Goal: Task Accomplishment & Management: Complete application form

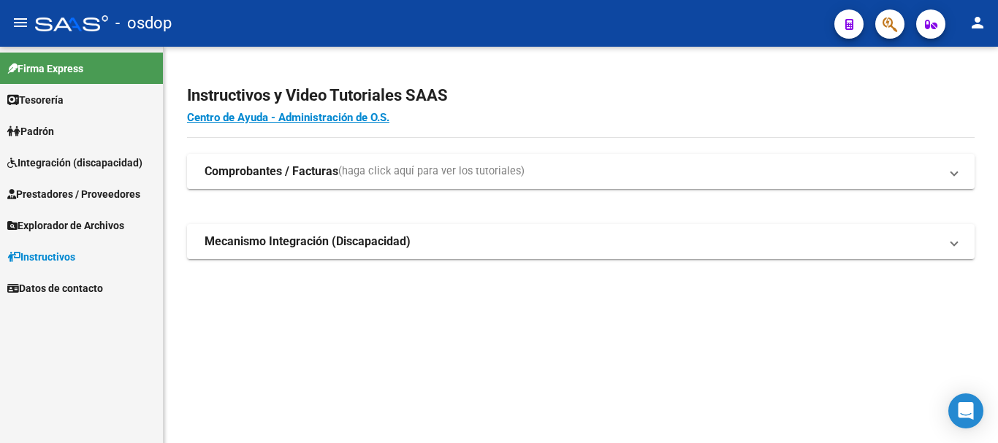
click at [59, 196] on span "Prestadores / Proveedores" at bounding box center [73, 194] width 133 height 16
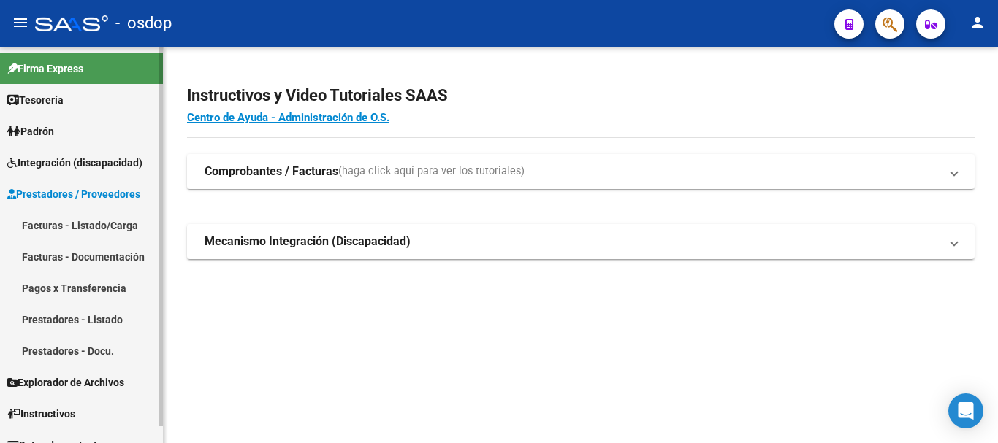
click at [89, 226] on link "Facturas - Listado/Carga" at bounding box center [81, 225] width 163 height 31
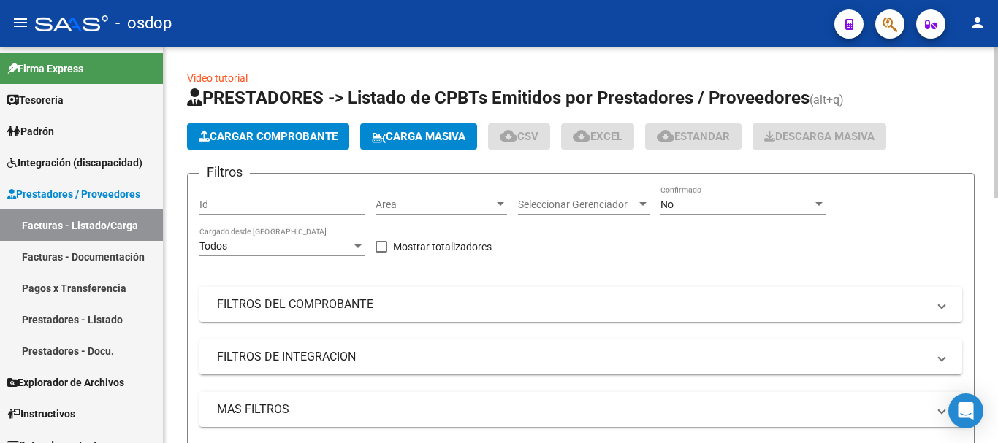
click at [327, 308] on mat-panel-title "FILTROS DEL COMPROBANTE" at bounding box center [572, 305] width 710 height 16
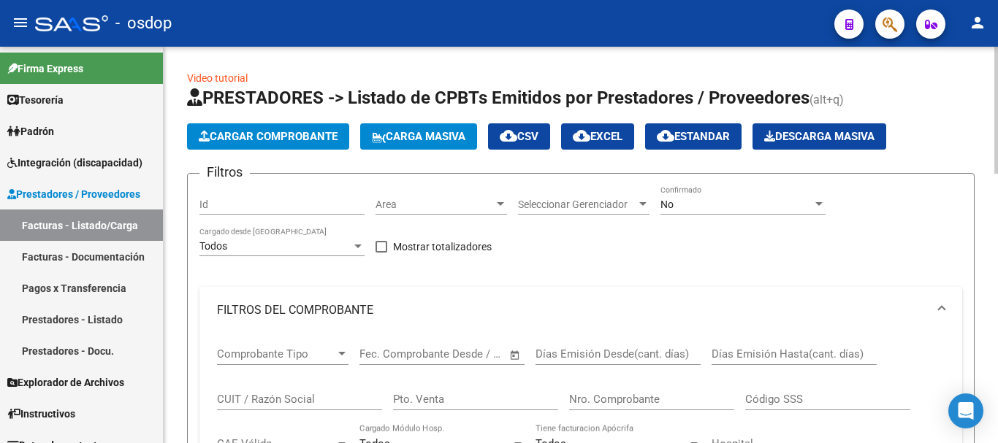
click at [286, 396] on input "CUIT / Razón Social" at bounding box center [299, 399] width 165 height 13
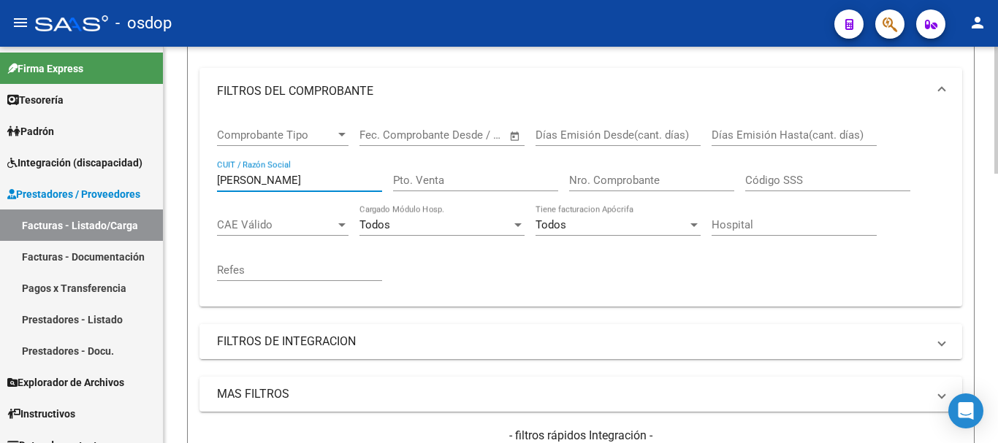
scroll to position [365, 0]
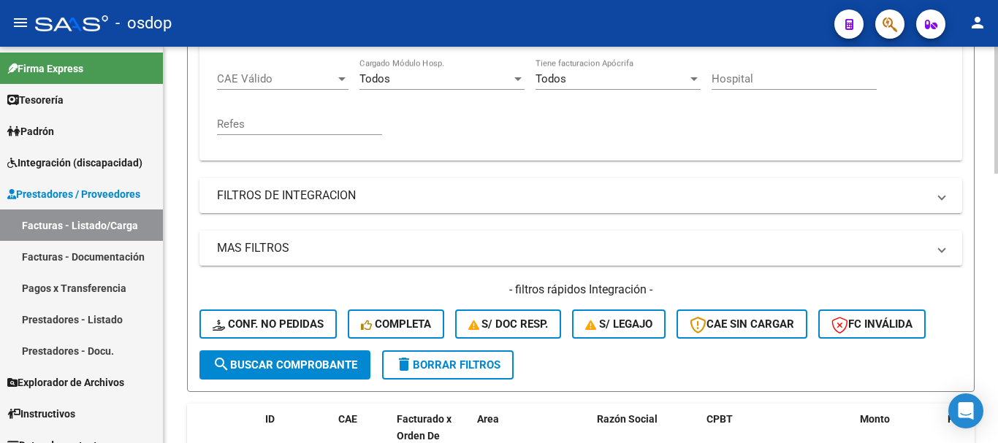
type input "moyano"
click at [298, 370] on span "search Buscar Comprobante" at bounding box center [285, 365] width 145 height 13
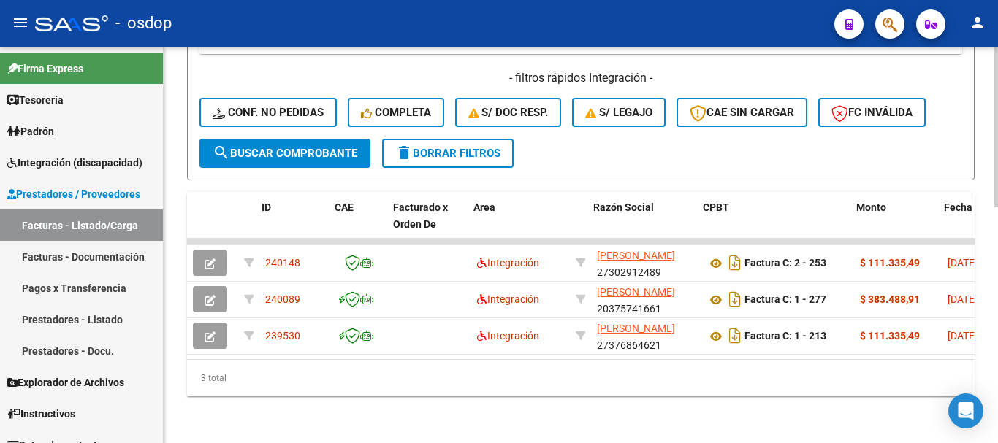
scroll to position [0, 72]
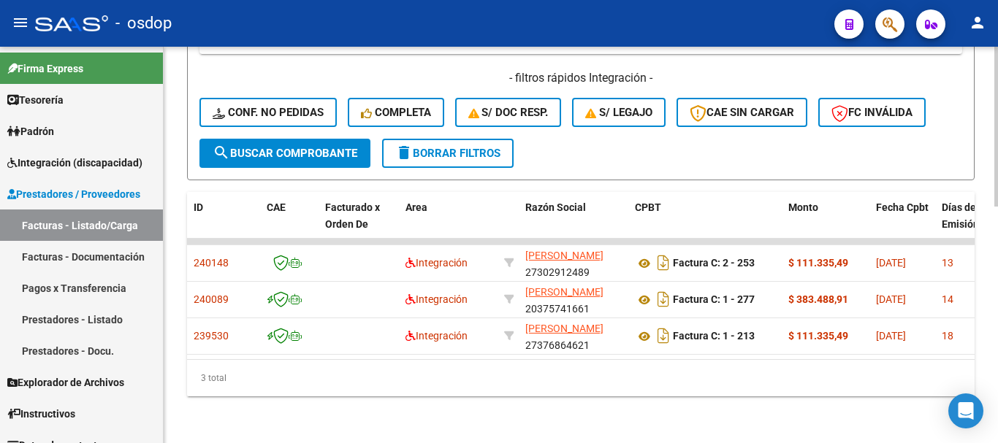
click at [390, 368] on div "3 total" at bounding box center [581, 378] width 788 height 37
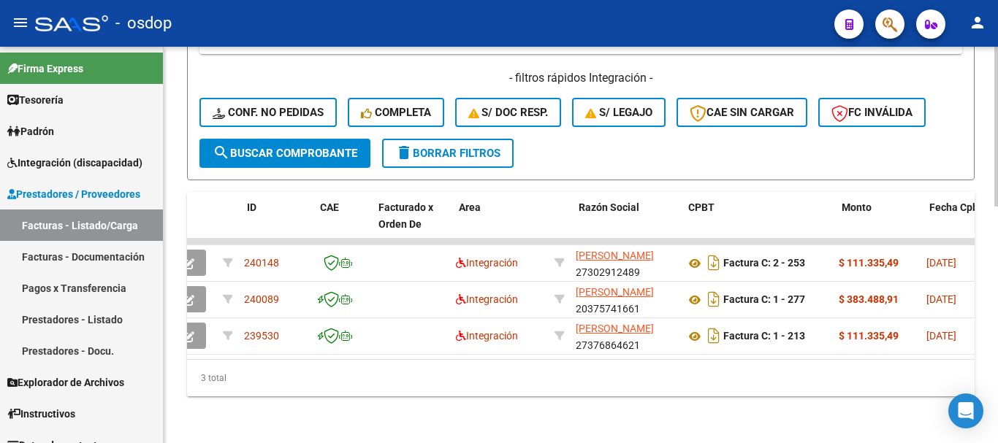
scroll to position [0, 0]
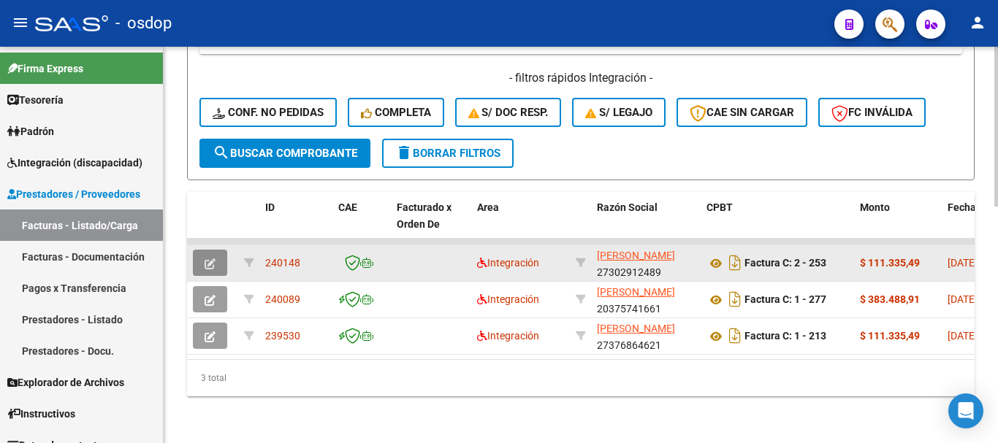
click at [214, 259] on icon "button" at bounding box center [210, 264] width 11 height 11
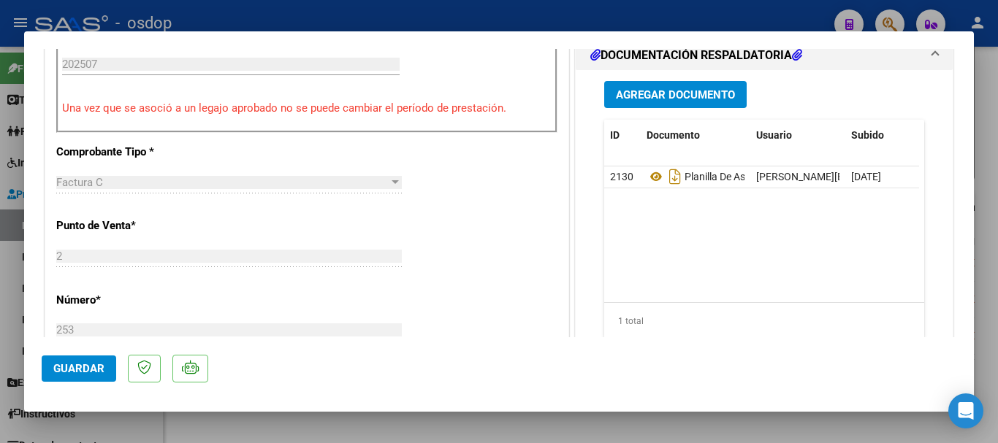
scroll to position [511, 0]
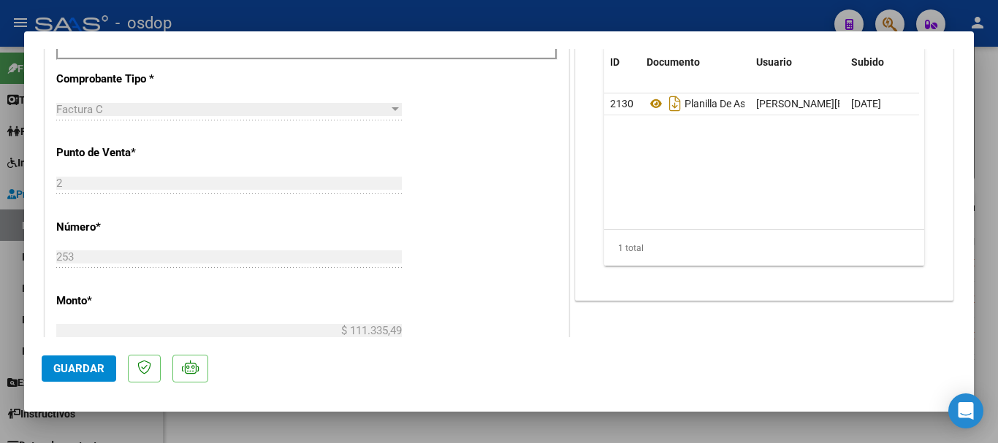
click at [606, 7] on div at bounding box center [499, 221] width 998 height 443
type input "$ 0,00"
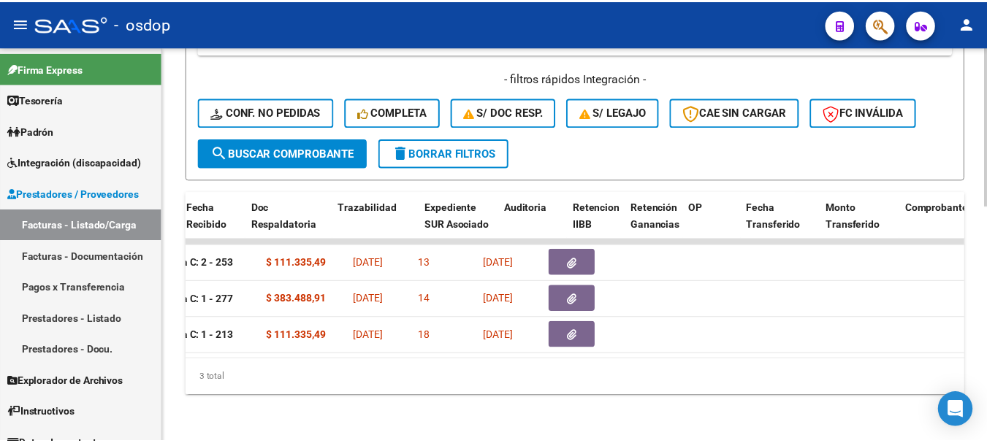
scroll to position [0, 0]
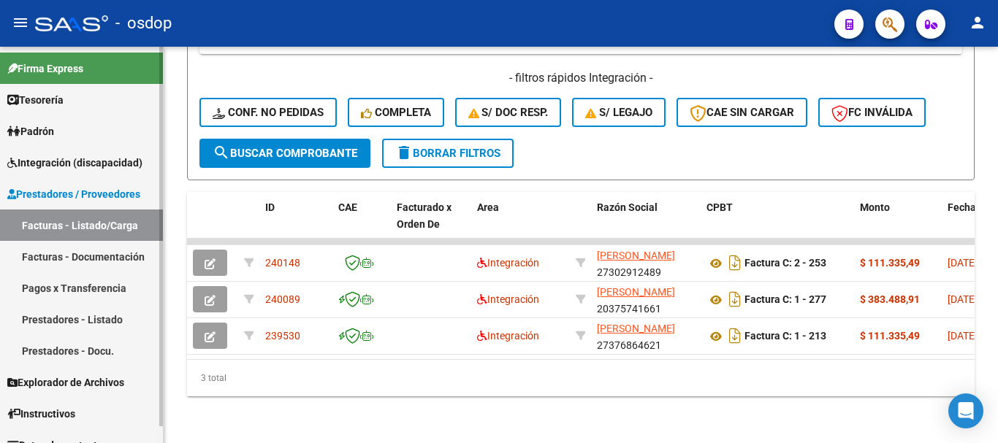
click at [91, 221] on link "Facturas - Listado/Carga" at bounding box center [81, 225] width 163 height 31
click at [981, 28] on mat-icon "person" at bounding box center [978, 23] width 18 height 18
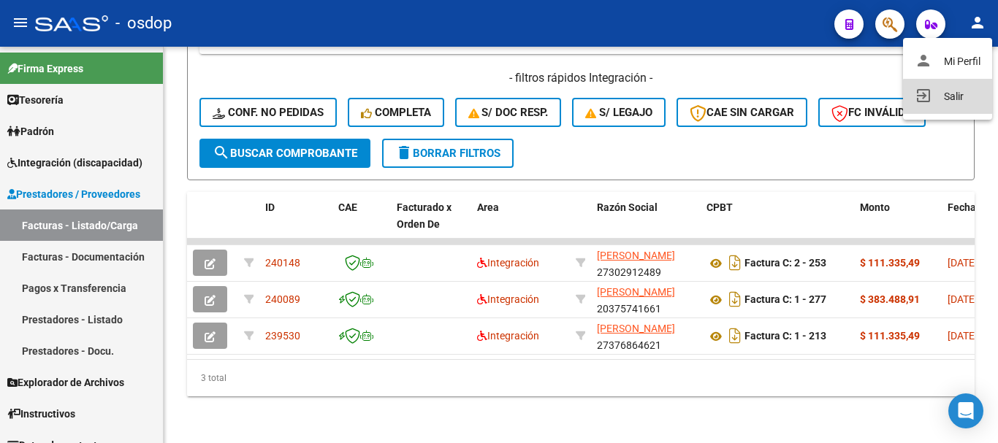
click at [958, 96] on button "exit_to_app Salir" at bounding box center [947, 96] width 89 height 35
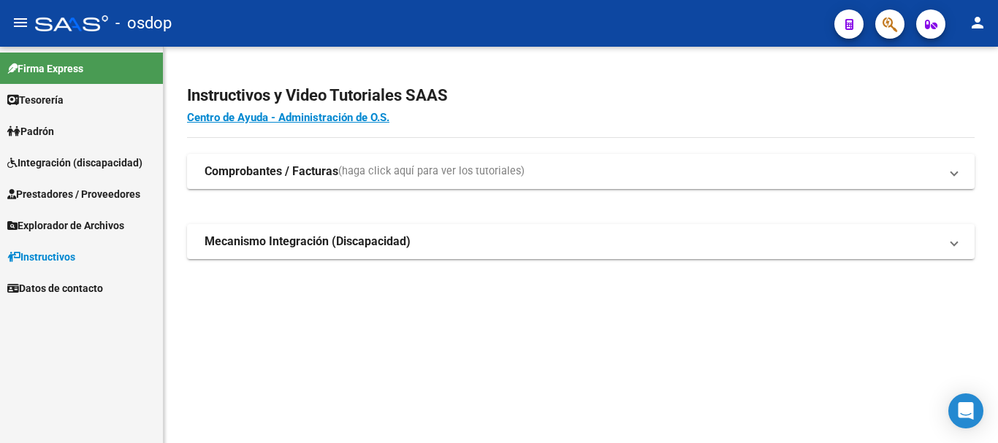
click at [72, 190] on span "Prestadores / Proveedores" at bounding box center [73, 194] width 133 height 16
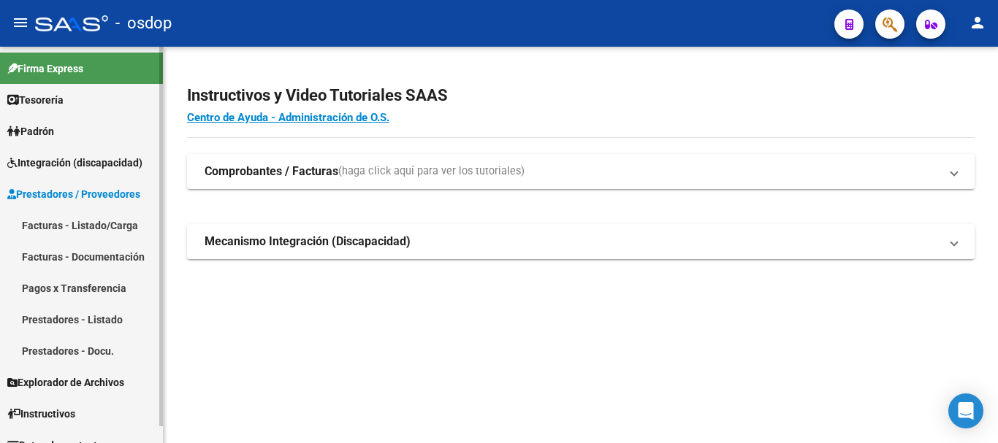
click at [68, 224] on link "Facturas - Listado/Carga" at bounding box center [81, 225] width 163 height 31
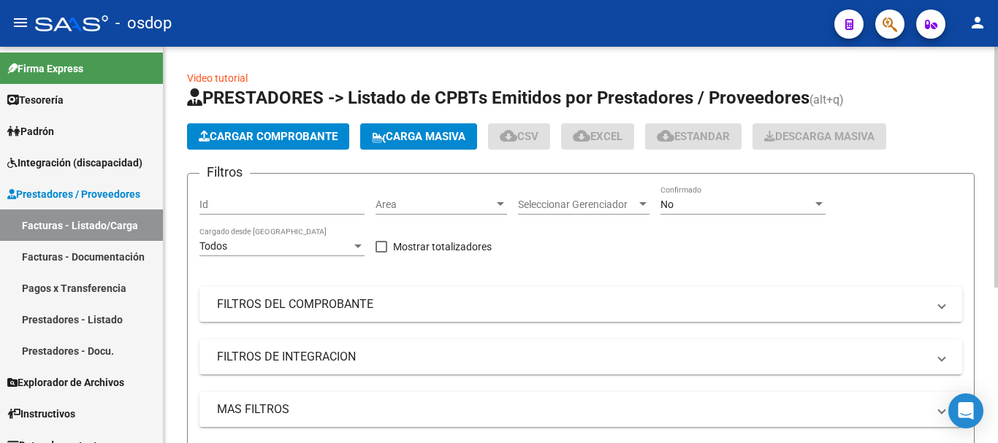
click at [291, 138] on span "Cargar Comprobante" at bounding box center [268, 136] width 139 height 13
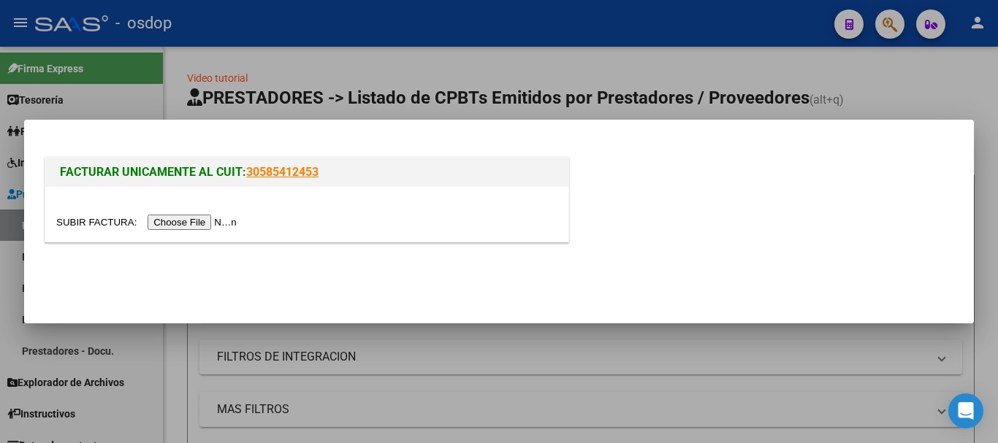
click at [506, 31] on div at bounding box center [499, 221] width 998 height 443
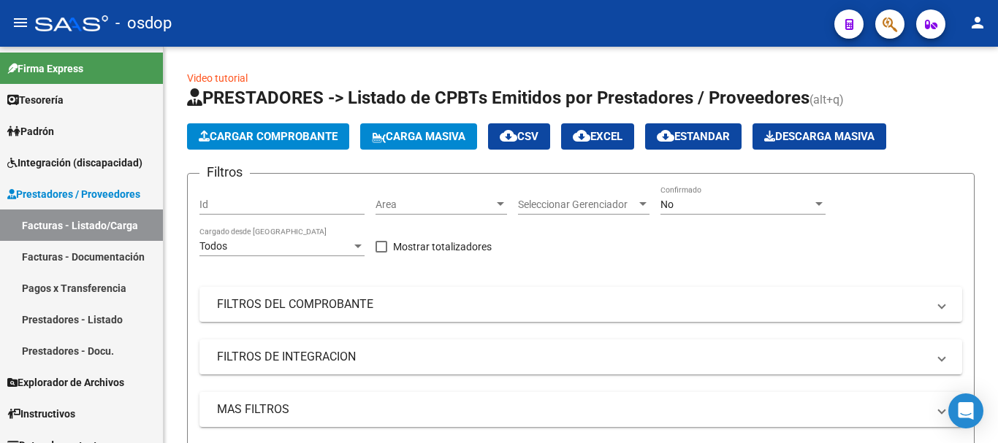
click at [767, 34] on div "- osdop" at bounding box center [429, 23] width 788 height 32
click at [302, 311] on mat-panel-title "FILTROS DEL COMPROBANTE" at bounding box center [572, 305] width 710 height 16
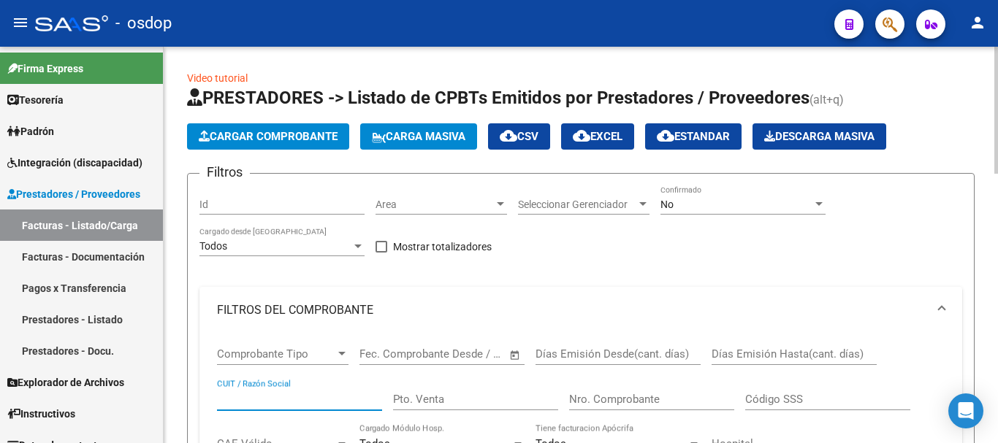
click at [293, 393] on input "CUIT / Razón Social" at bounding box center [299, 399] width 165 height 13
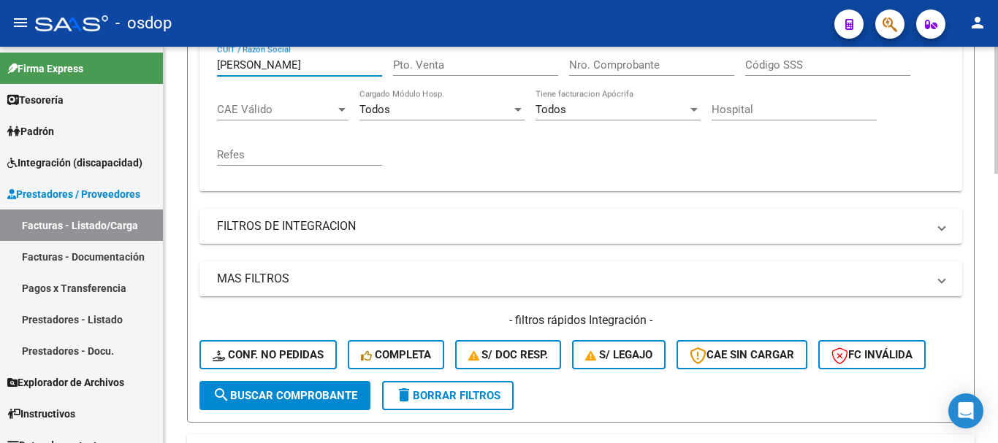
scroll to position [365, 0]
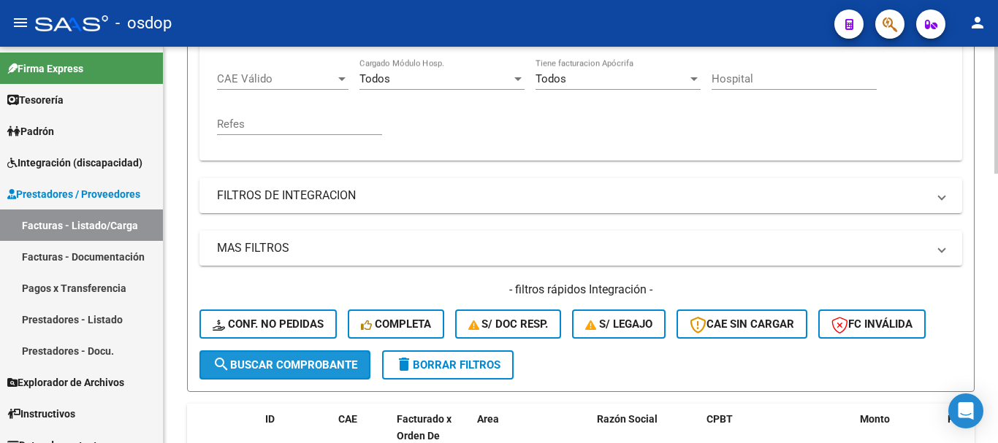
click at [277, 370] on span "search Buscar Comprobante" at bounding box center [285, 365] width 145 height 13
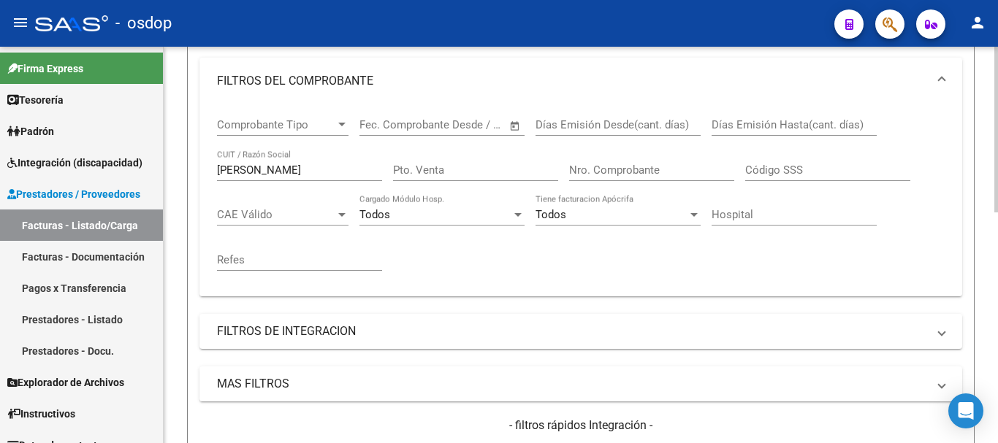
scroll to position [187, 0]
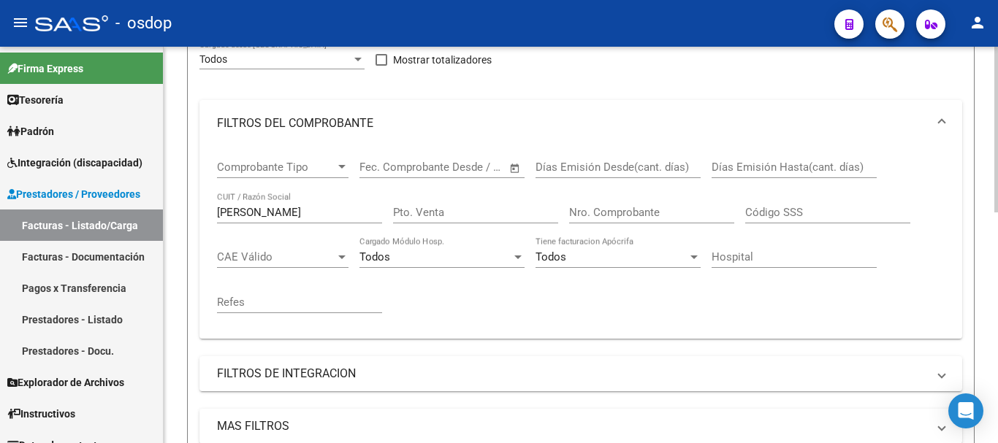
click at [286, 216] on input "[PERSON_NAME]" at bounding box center [299, 212] width 165 height 13
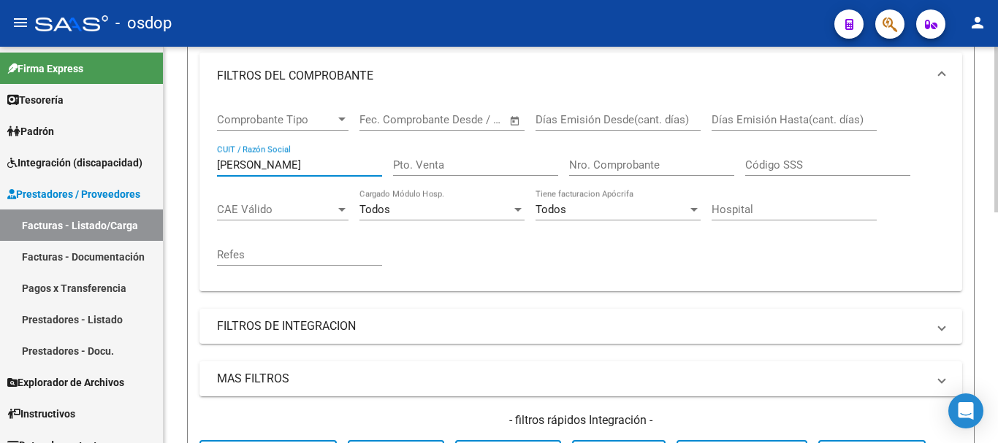
scroll to position [333, 0]
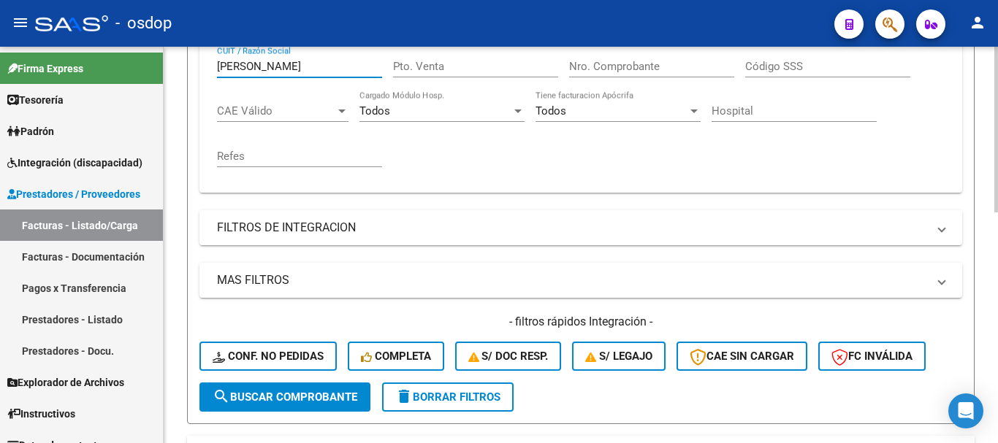
type input "[PERSON_NAME]"
click at [286, 402] on span "search Buscar Comprobante" at bounding box center [285, 397] width 145 height 13
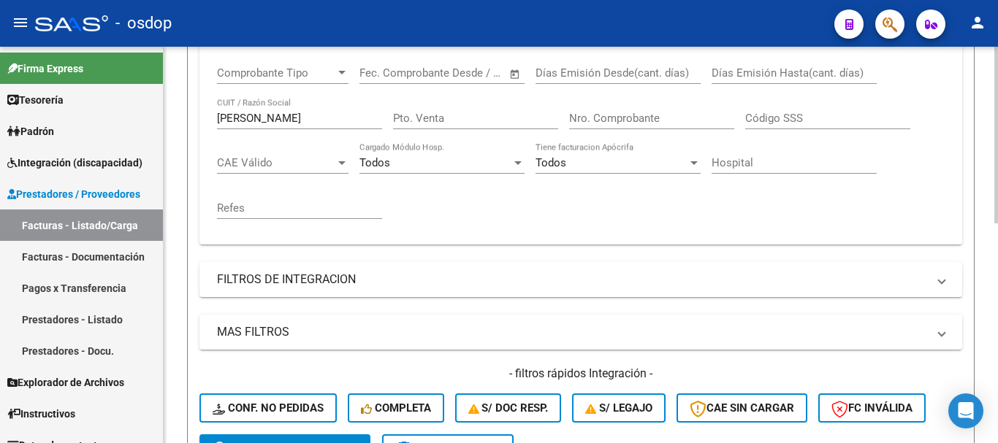
scroll to position [274, 0]
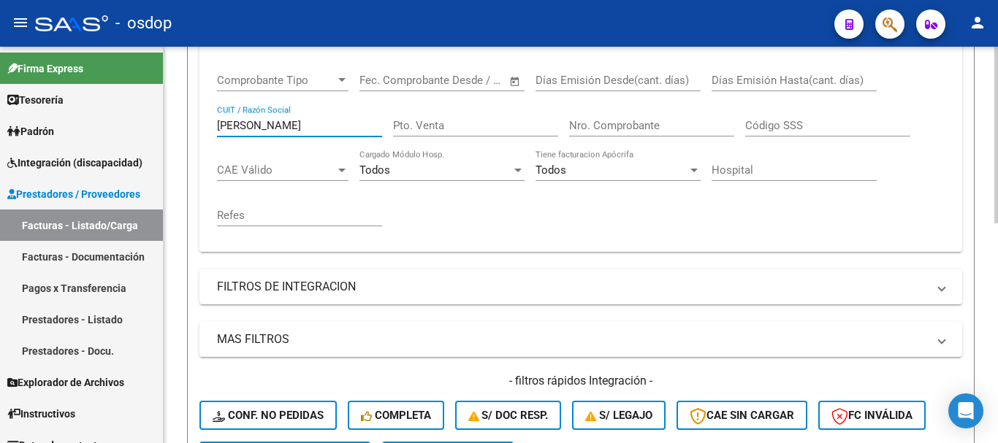
drag, startPoint x: 291, startPoint y: 123, endPoint x: 173, endPoint y: 129, distance: 118.5
click at [173, 129] on div "Video tutorial PRESTADORES -> Listado de CPBTs Emitidos por Prestadores / Prove…" at bounding box center [581, 218] width 834 height 890
click at [601, 126] on input "Nro. Comprobante" at bounding box center [651, 125] width 165 height 13
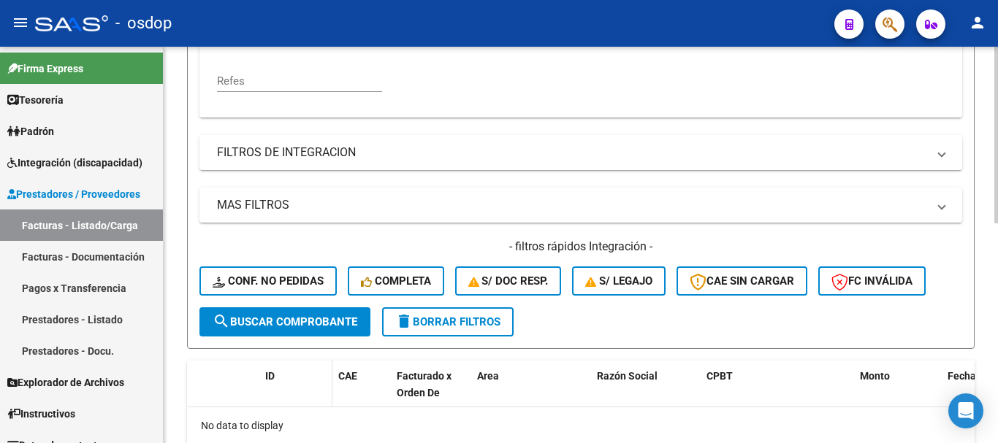
scroll to position [420, 0]
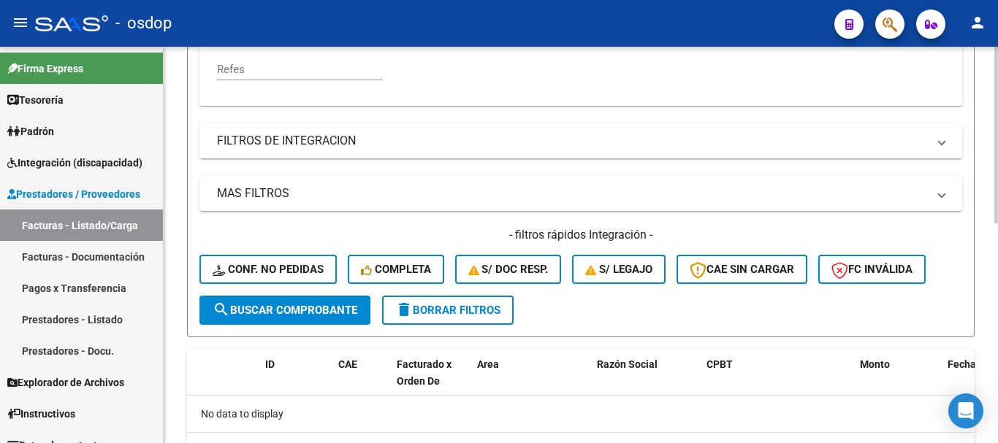
type input "1265"
click at [290, 310] on span "search Buscar Comprobante" at bounding box center [285, 310] width 145 height 13
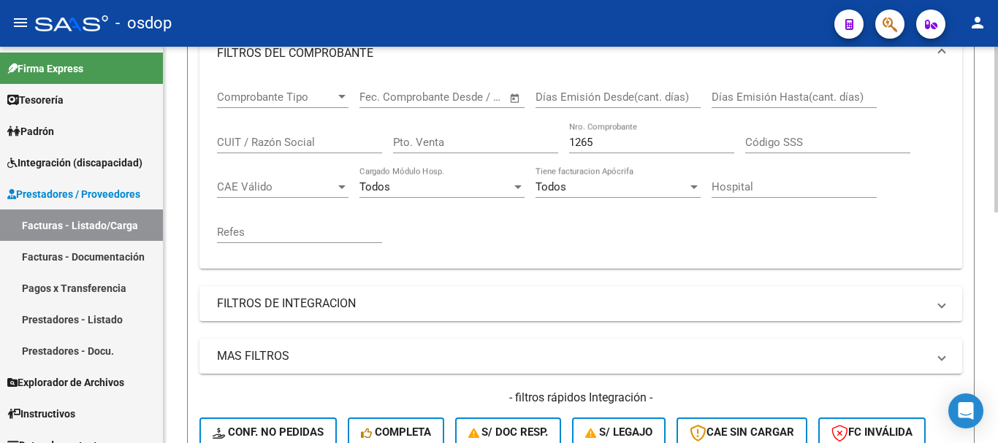
scroll to position [292, 0]
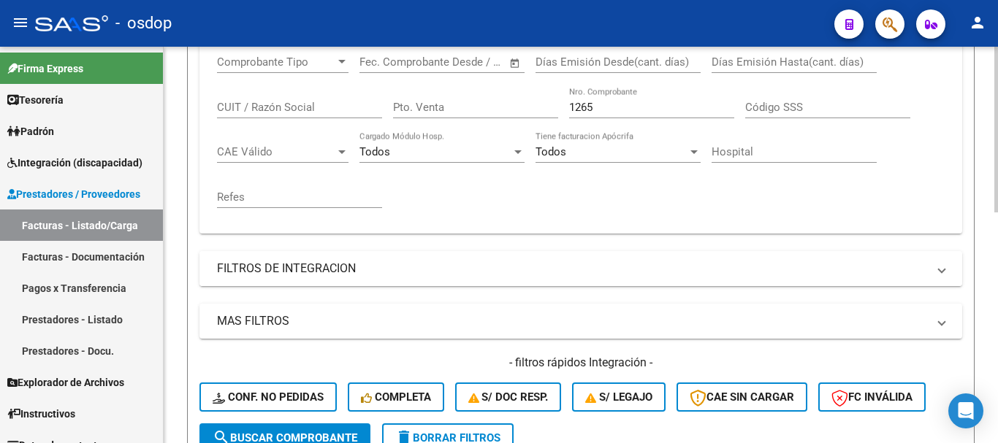
click at [348, 267] on mat-panel-title "FILTROS DE INTEGRACION" at bounding box center [572, 269] width 710 height 16
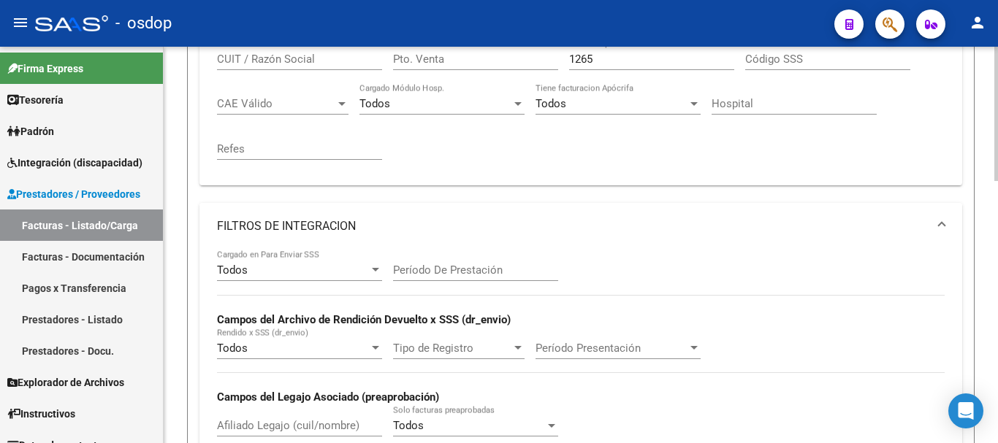
scroll to position [365, 0]
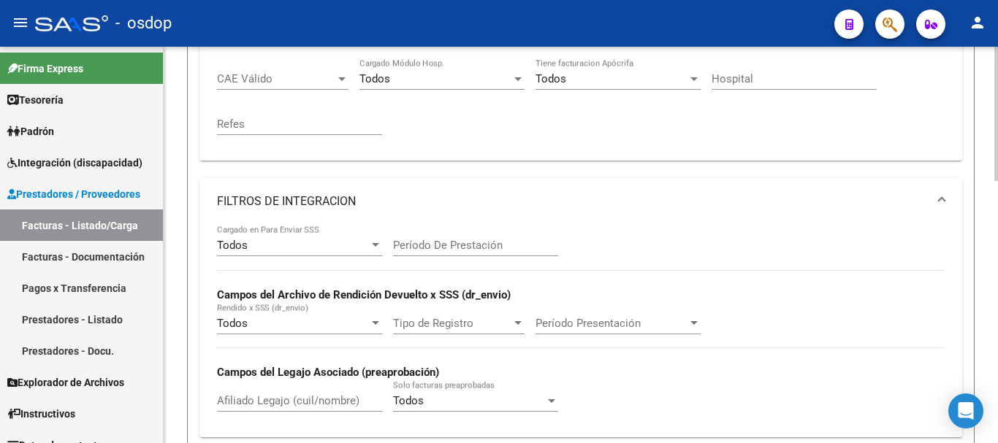
click at [325, 197] on mat-panel-title "FILTROS DE INTEGRACION" at bounding box center [572, 202] width 710 height 16
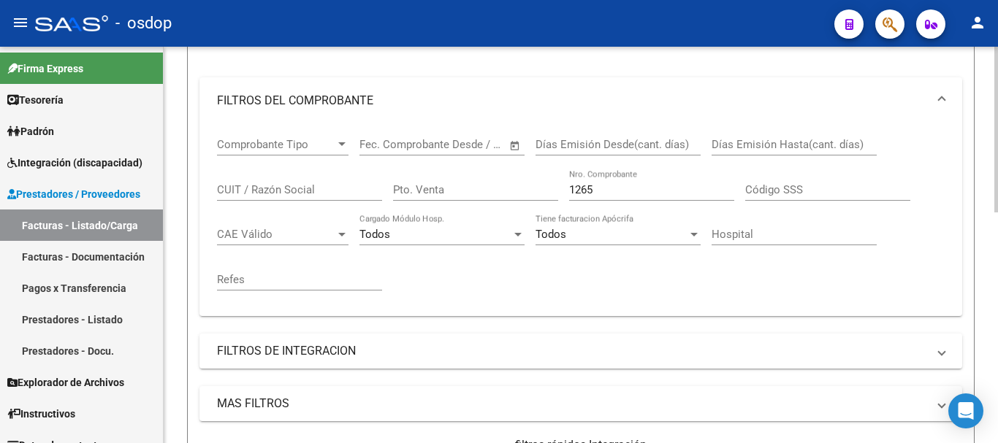
scroll to position [0, 0]
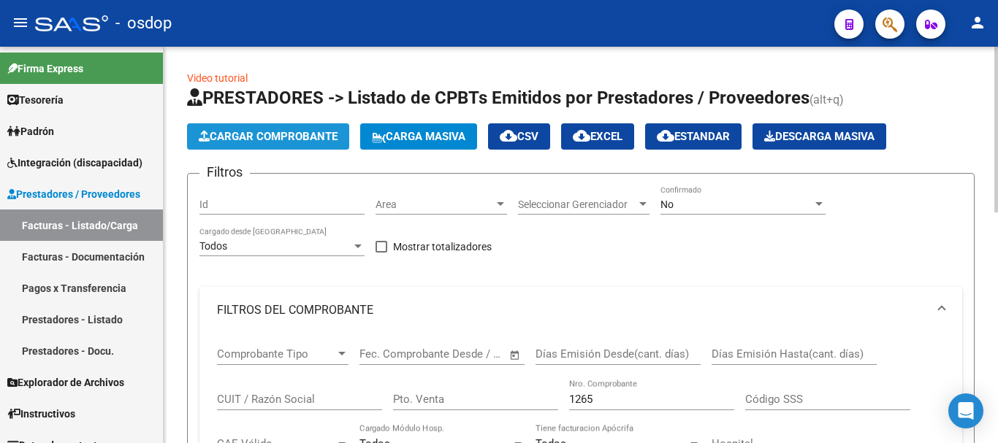
click at [281, 135] on span "Cargar Comprobante" at bounding box center [268, 136] width 139 height 13
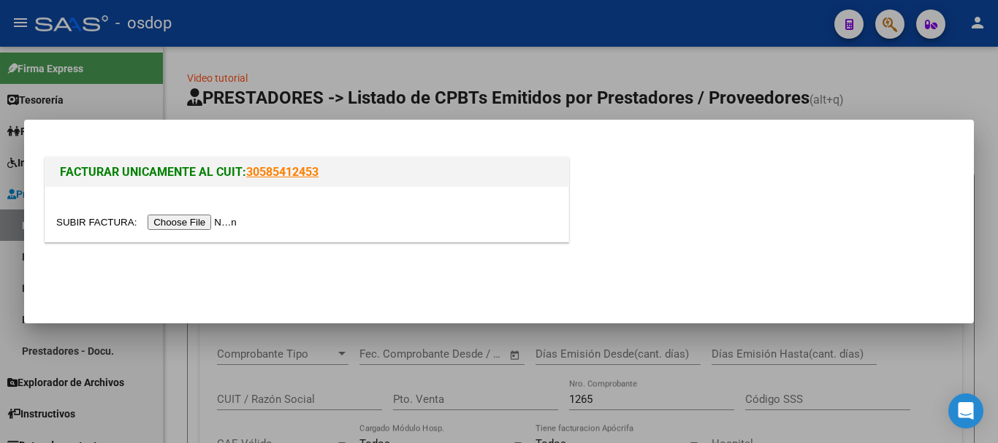
click at [206, 223] on input "file" at bounding box center [148, 222] width 185 height 15
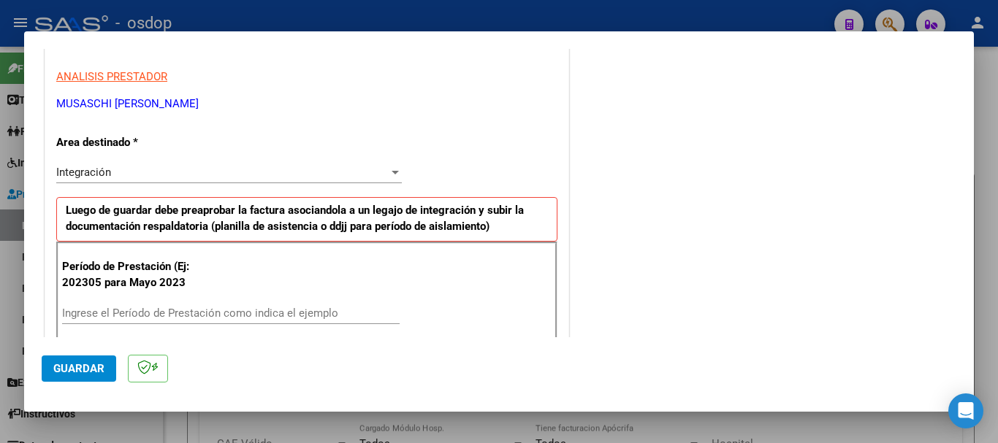
scroll to position [292, 0]
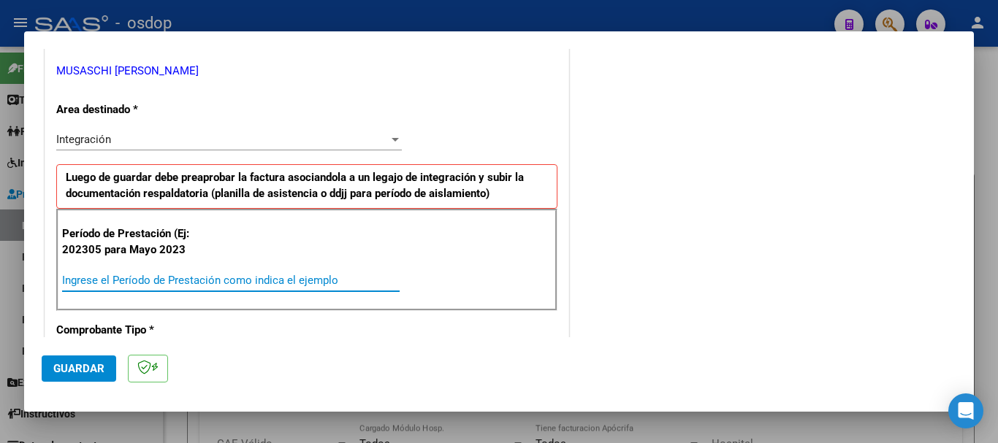
click at [329, 279] on input "Ingrese el Período de Prestación como indica el ejemplo" at bounding box center [231, 280] width 338 height 13
type input "202507"
click at [67, 370] on span "Guardar" at bounding box center [78, 368] width 51 height 13
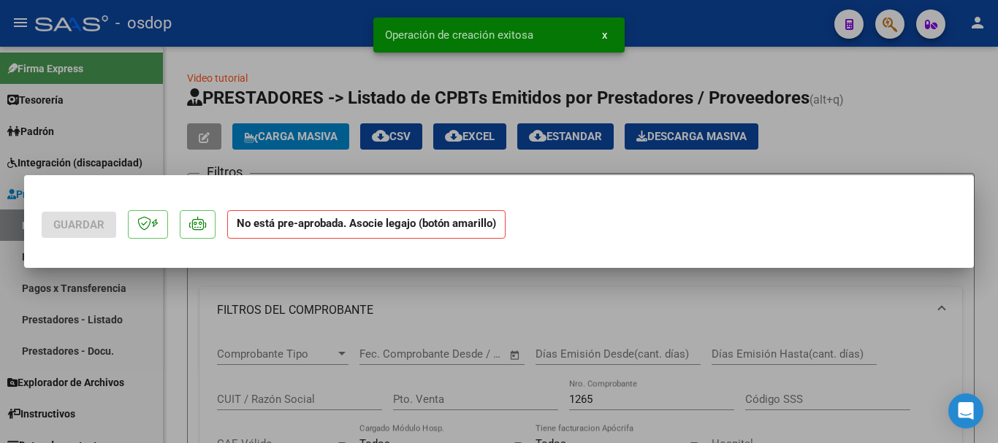
scroll to position [0, 0]
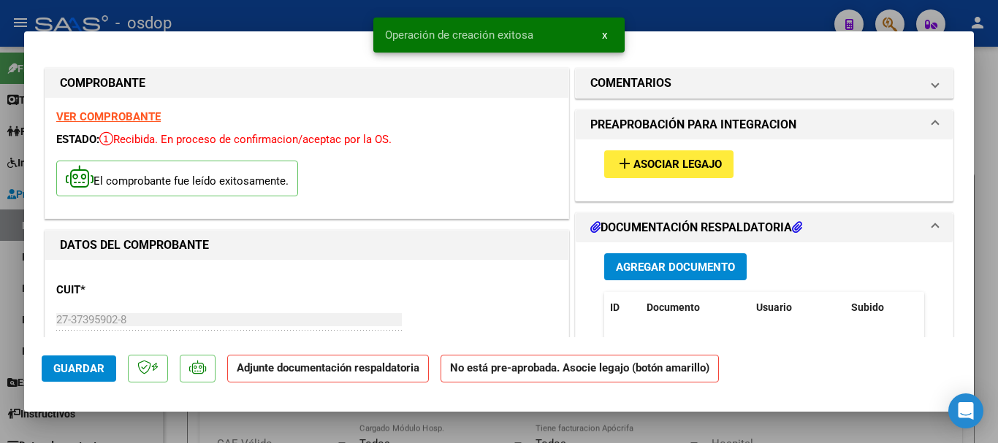
click at [604, 37] on span "x" at bounding box center [604, 34] width 5 height 13
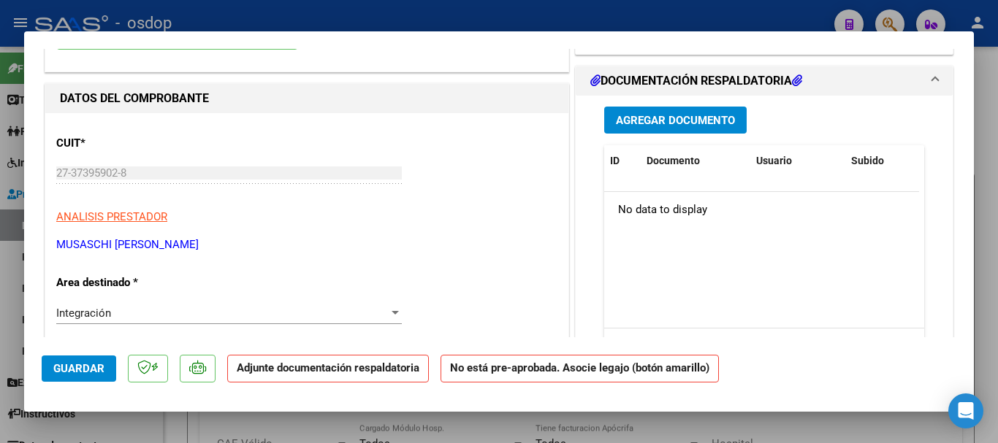
scroll to position [146, 0]
click at [677, 125] on span "Agregar Documento" at bounding box center [675, 121] width 119 height 13
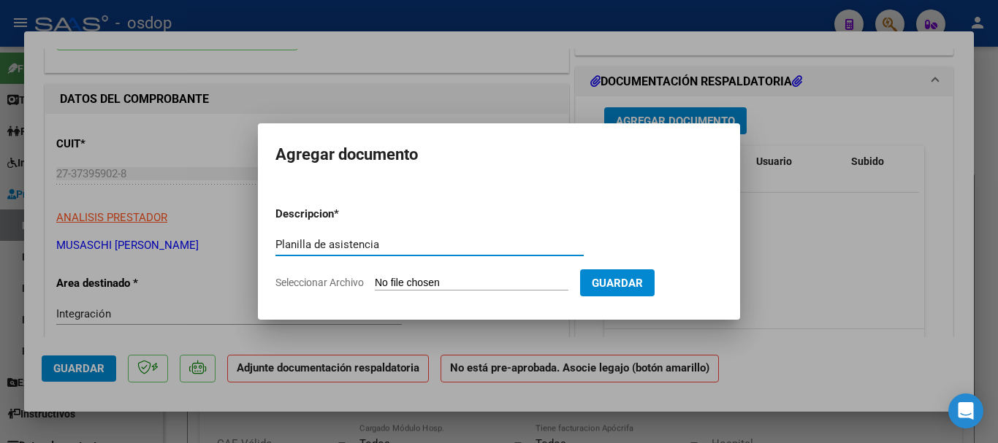
type input "Planilla de asistencia"
click at [457, 283] on input "Seleccionar Archivo" at bounding box center [472, 284] width 194 height 14
type input "C:\fakepath\MUSASCHI 1136 - ALSINA - [DATE] - ASIS.pdf"
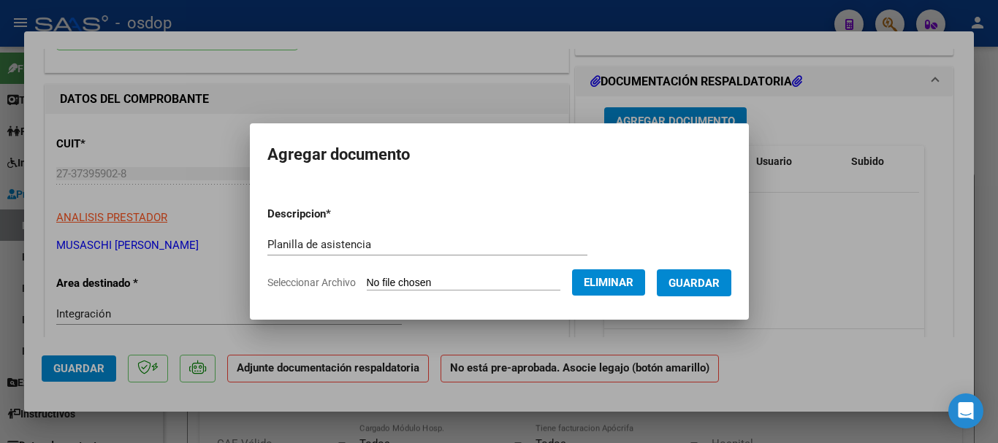
click at [712, 278] on span "Guardar" at bounding box center [693, 283] width 51 height 13
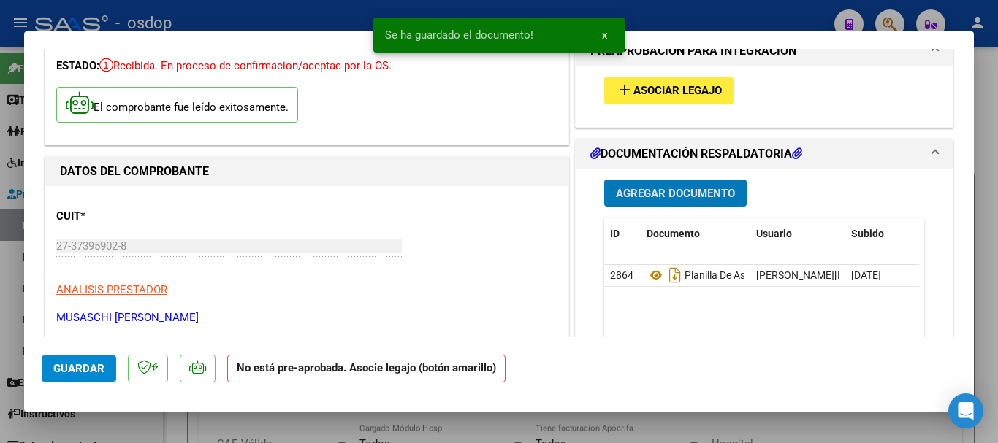
scroll to position [0, 0]
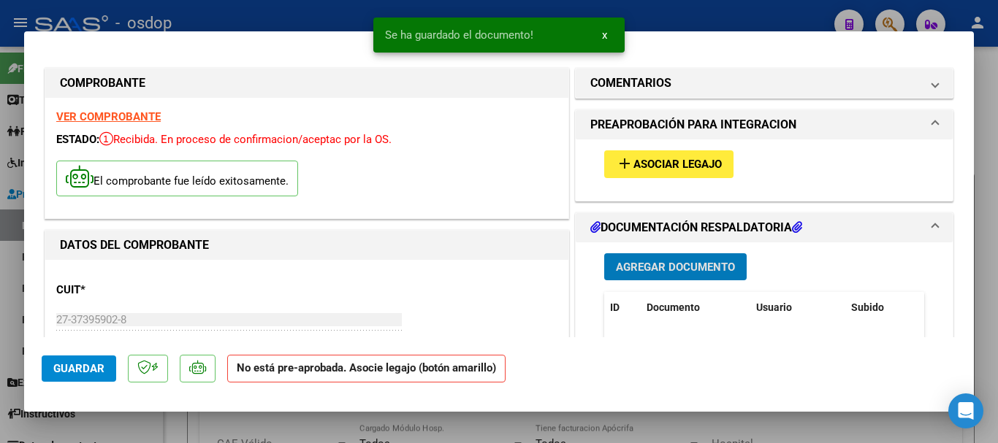
click at [609, 34] on button "x" at bounding box center [604, 35] width 28 height 26
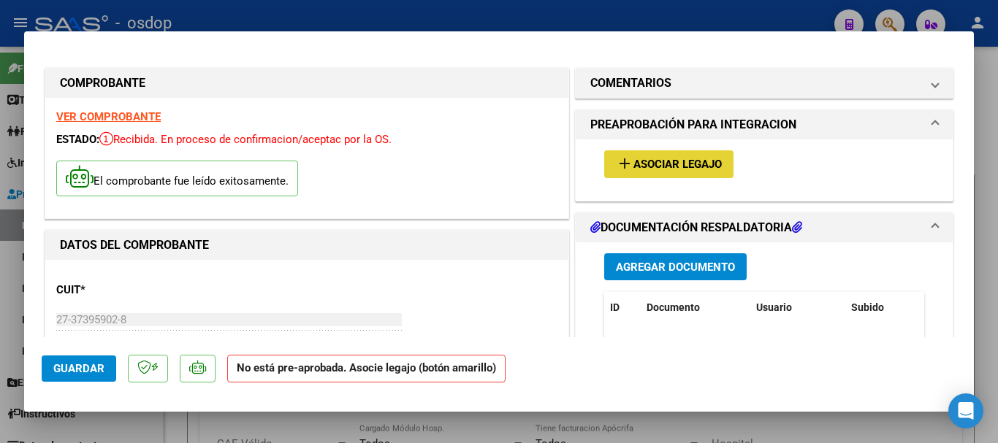
click at [663, 164] on span "Asociar Legajo" at bounding box center [677, 165] width 88 height 13
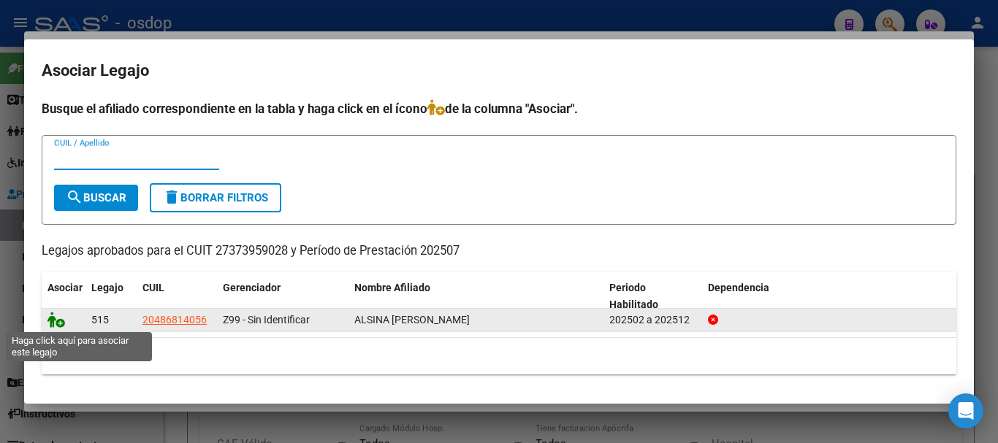
click at [49, 322] on icon at bounding box center [56, 320] width 18 height 16
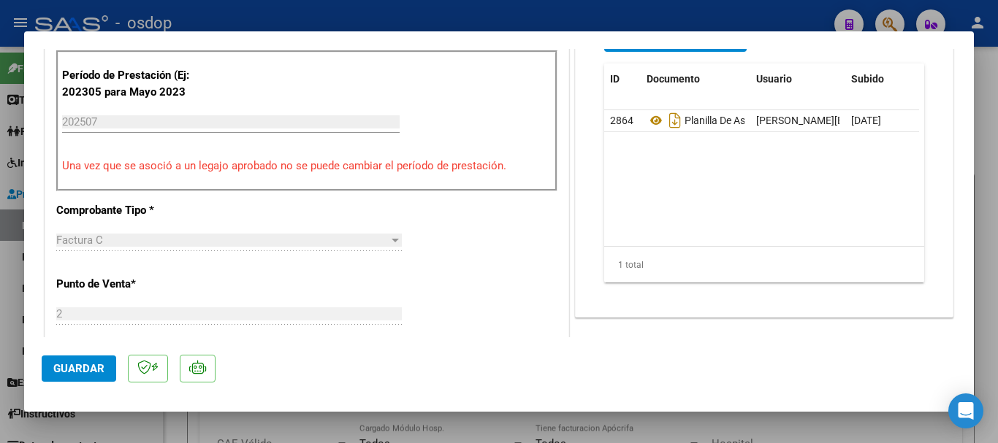
scroll to position [438, 0]
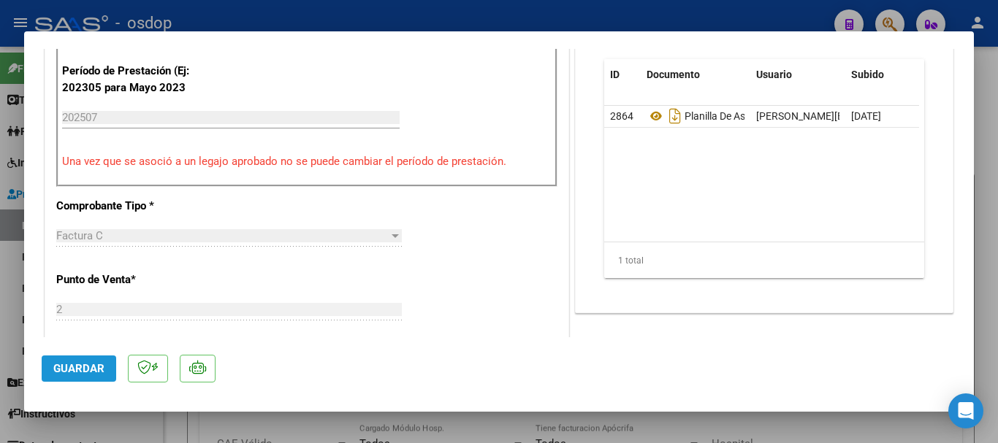
click at [72, 373] on span "Guardar" at bounding box center [78, 368] width 51 height 13
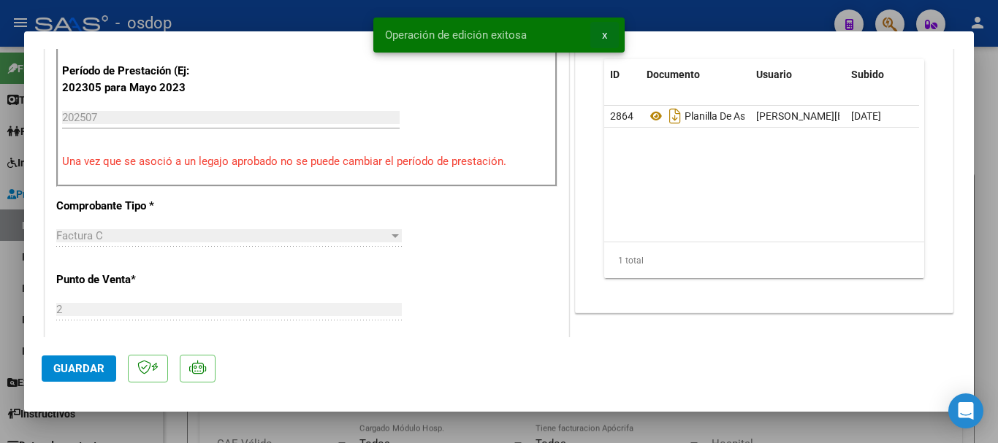
click at [603, 37] on span "x" at bounding box center [604, 34] width 5 height 13
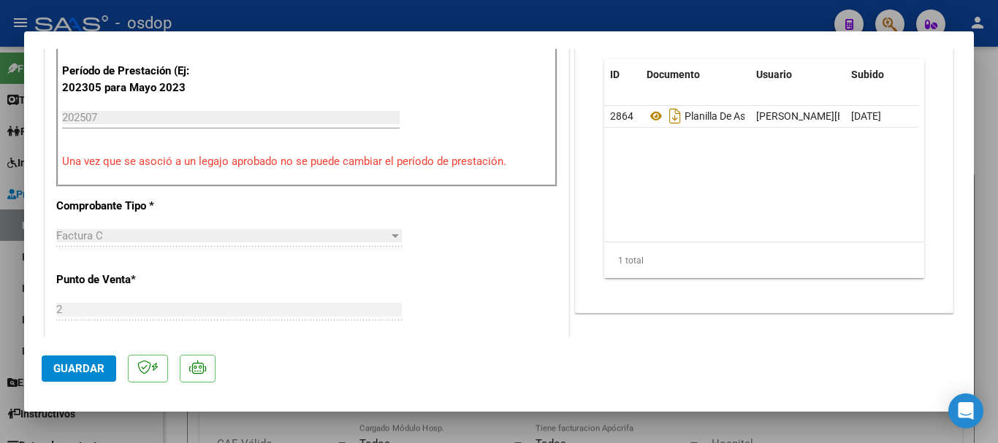
click at [620, 18] on div at bounding box center [499, 221] width 998 height 443
type input "$ 0,00"
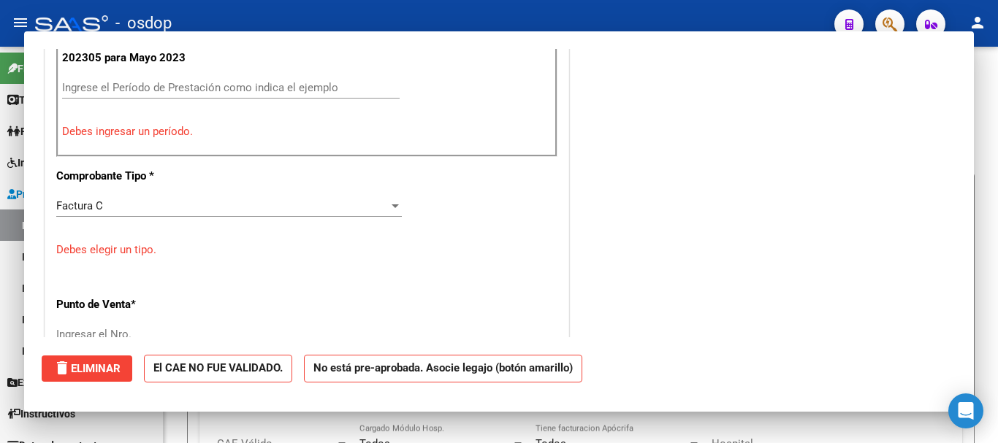
scroll to position [408, 0]
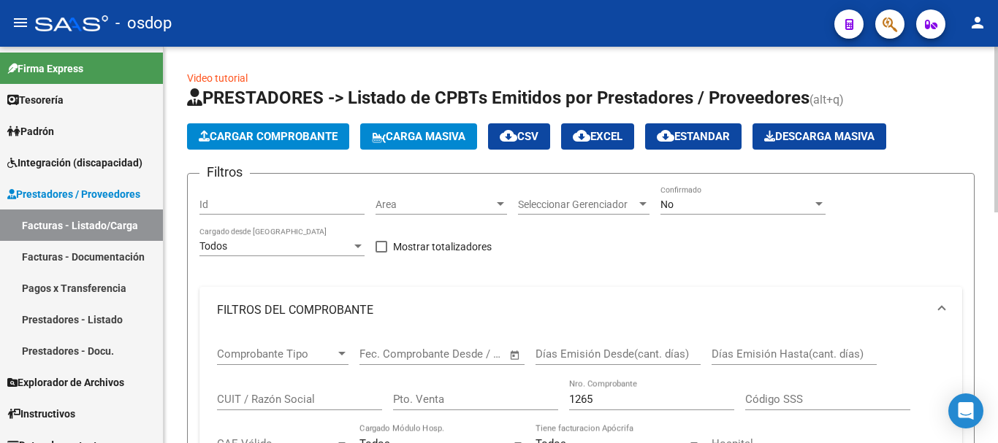
click at [260, 137] on span "Cargar Comprobante" at bounding box center [268, 136] width 139 height 13
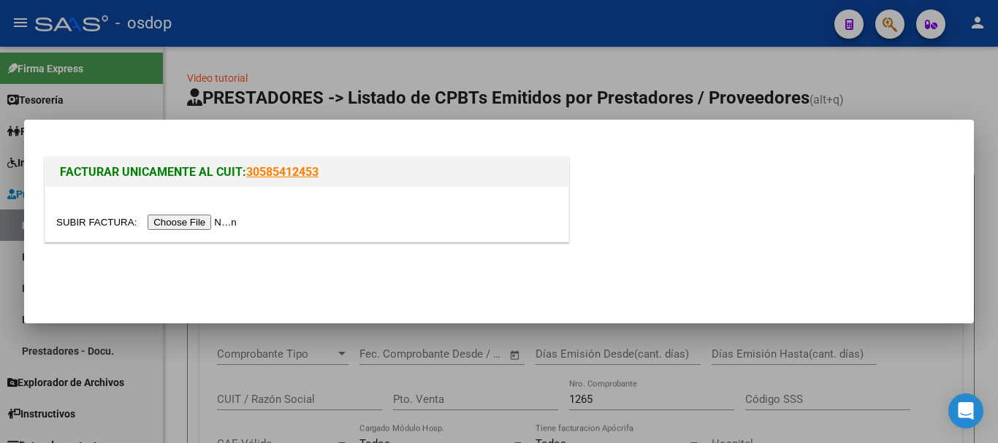
click at [199, 226] on input "file" at bounding box center [148, 222] width 185 height 15
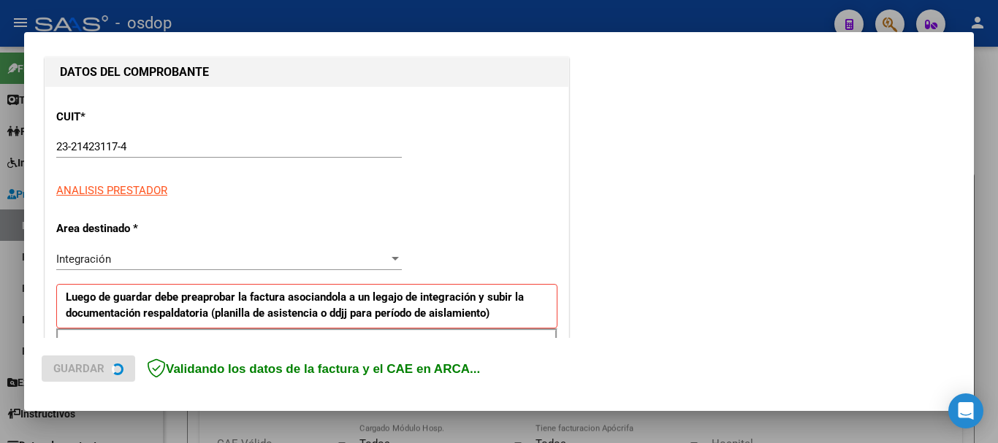
scroll to position [292, 0]
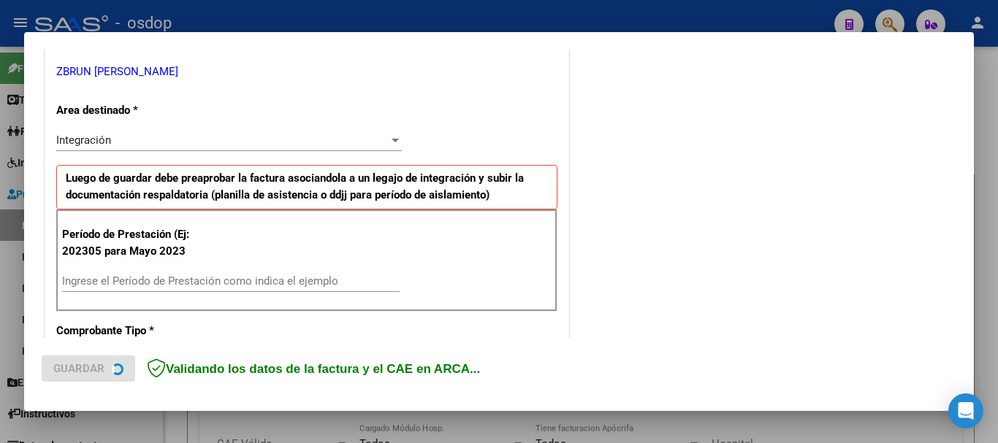
click at [178, 271] on div "Ingrese el Período de Prestación como indica el ejemplo" at bounding box center [231, 281] width 338 height 22
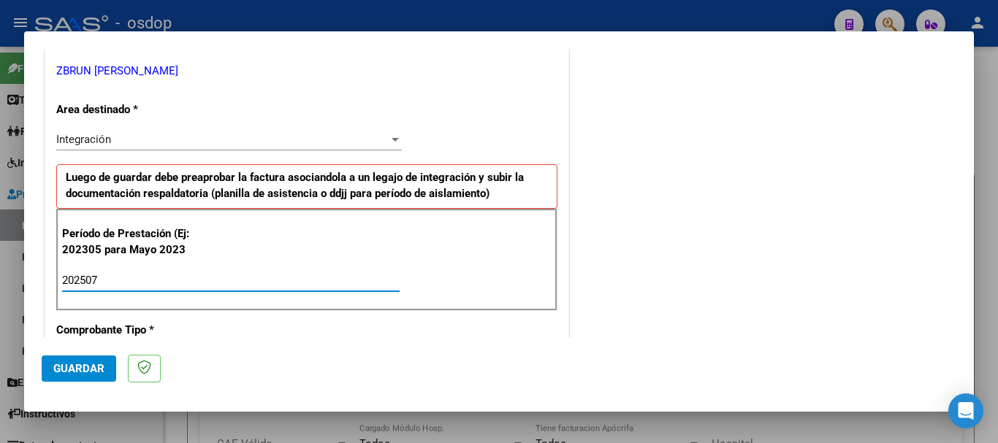
type input "202507"
click at [82, 368] on span "Guardar" at bounding box center [78, 368] width 51 height 13
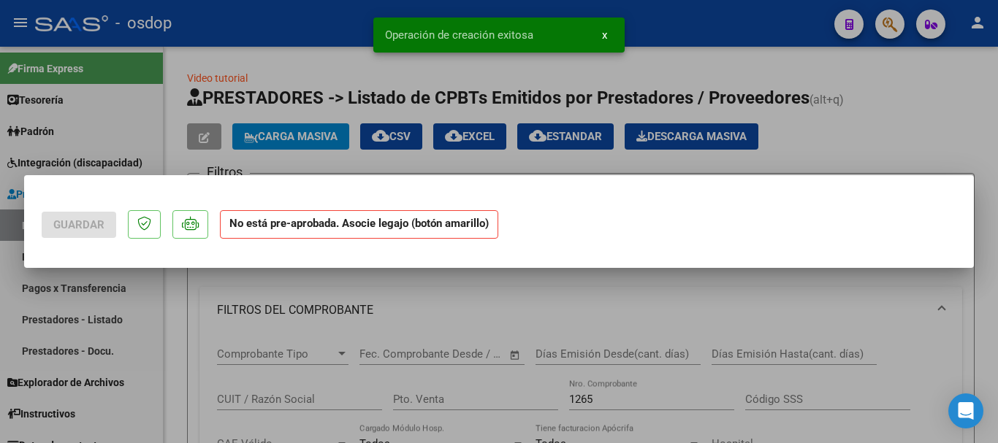
scroll to position [0, 0]
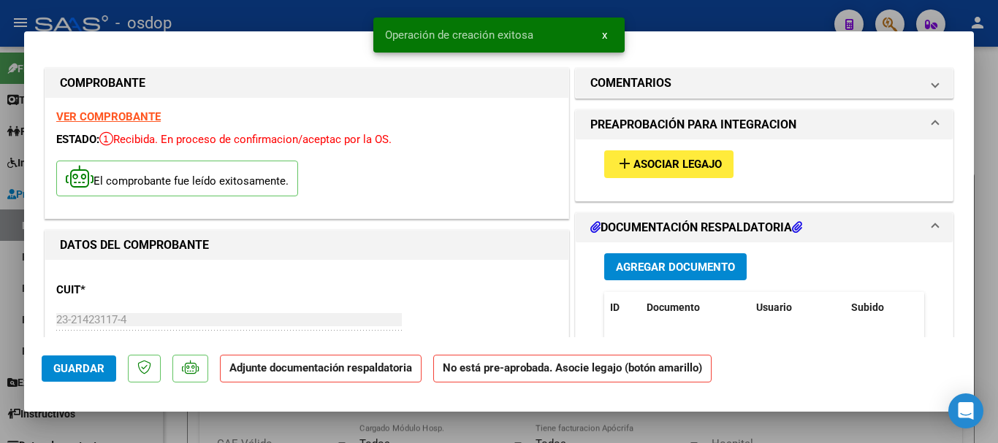
click at [606, 30] on span "x" at bounding box center [604, 34] width 5 height 13
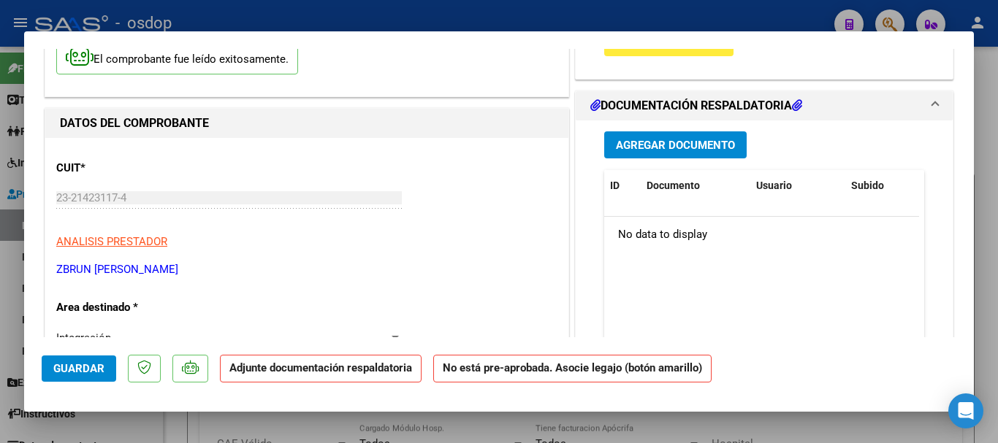
scroll to position [73, 0]
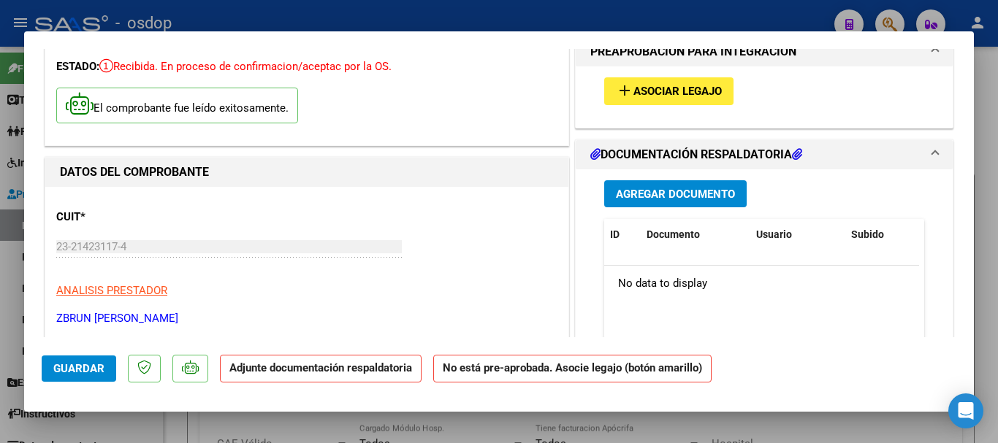
click at [652, 196] on span "Agregar Documento" at bounding box center [675, 194] width 119 height 13
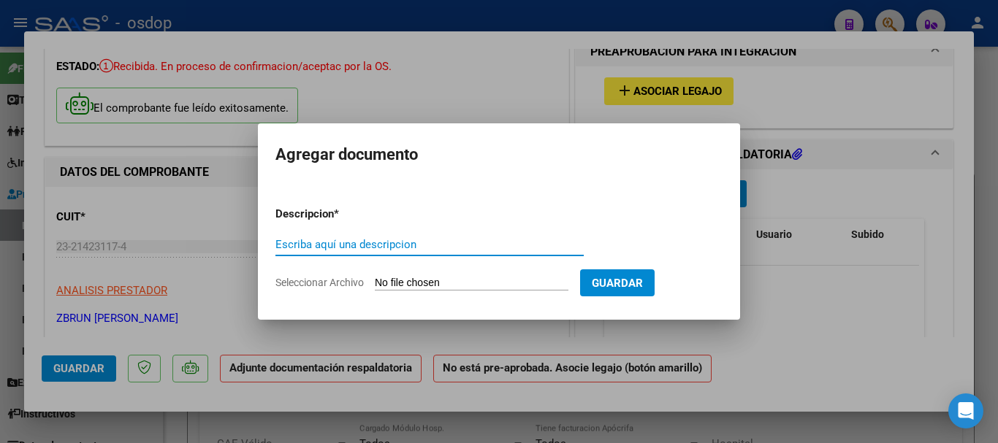
type input "P"
type input "L"
type input "p"
type input "Planilla de asistencia"
click at [437, 275] on form "Descripcion * Planilla de asistencia Escriba aquí una descripcion Seleccionar A…" at bounding box center [498, 248] width 447 height 107
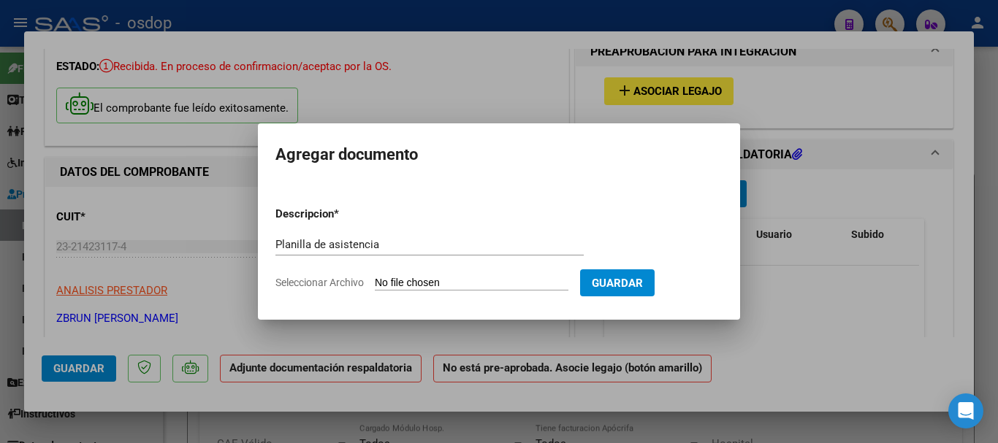
click at [430, 283] on input "Seleccionar Archivo" at bounding box center [472, 284] width 194 height 14
type input "C:\fakepath\ZBRUN 1219 - KUHN - [DATE] - ASIS.pdf"
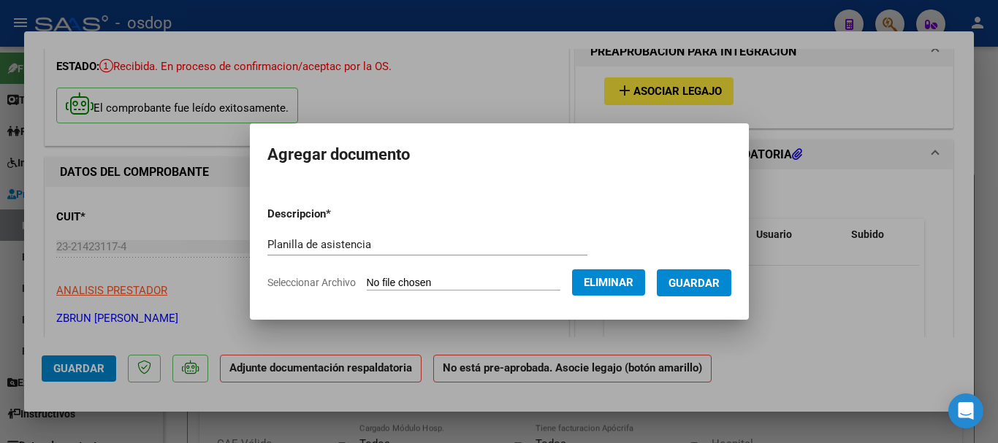
click at [700, 289] on span "Guardar" at bounding box center [693, 283] width 51 height 13
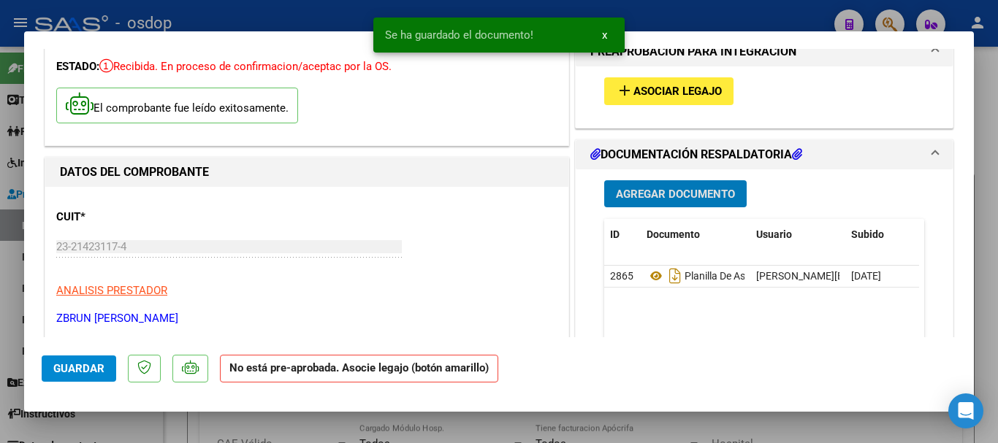
click at [606, 34] on span "x" at bounding box center [604, 34] width 5 height 13
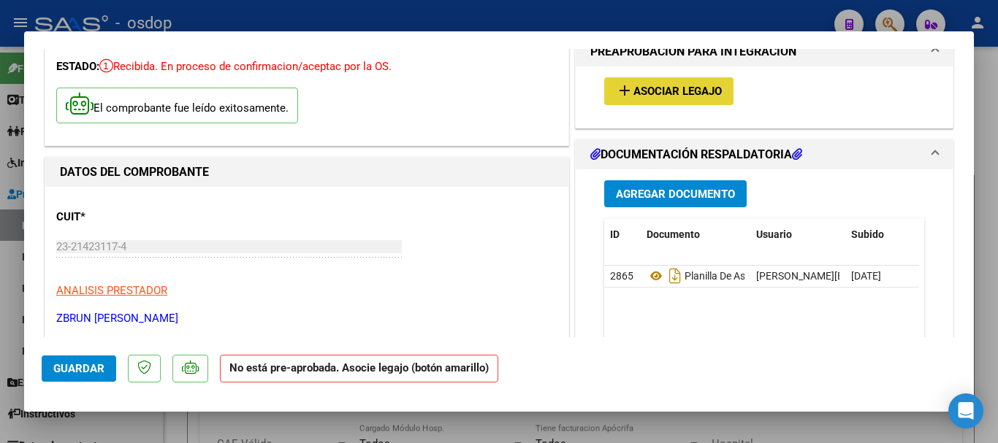
click at [676, 96] on span "Asociar Legajo" at bounding box center [677, 91] width 88 height 13
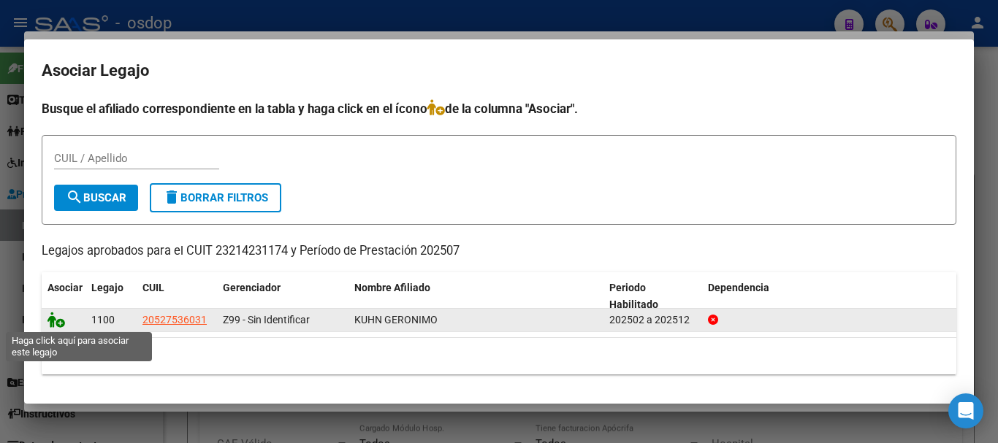
click at [54, 321] on icon at bounding box center [56, 320] width 18 height 16
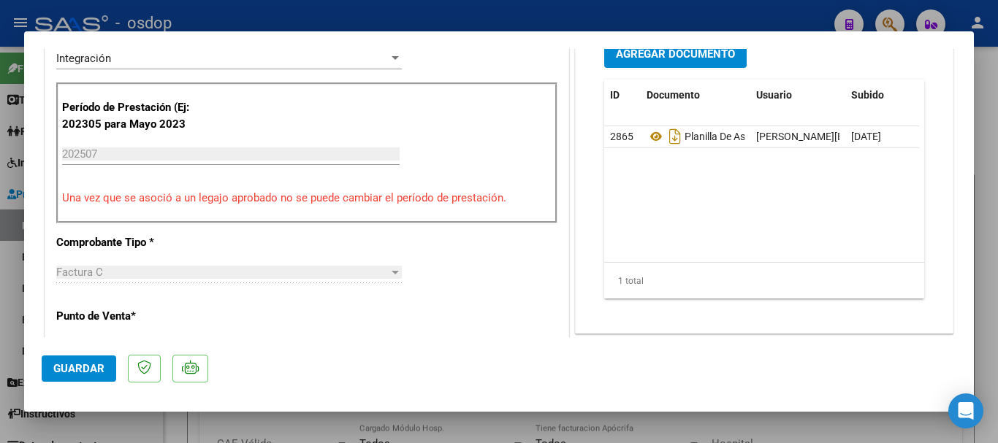
scroll to position [365, 0]
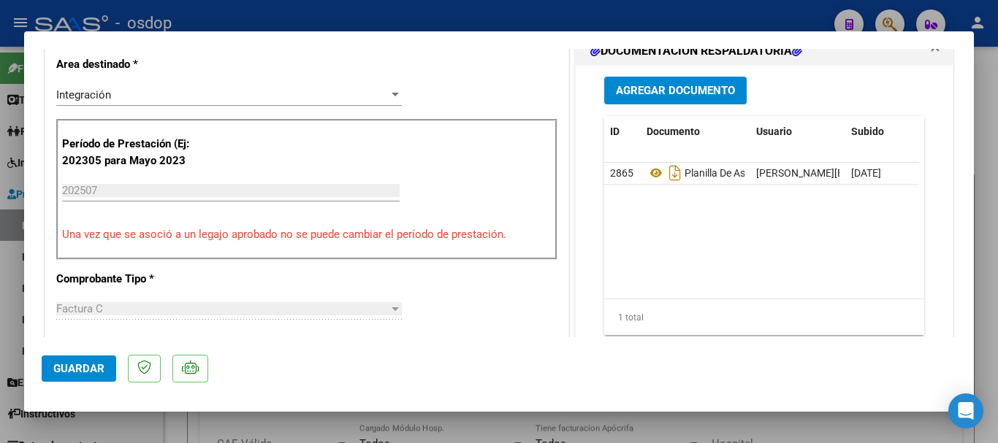
click at [73, 367] on span "Guardar" at bounding box center [78, 368] width 51 height 13
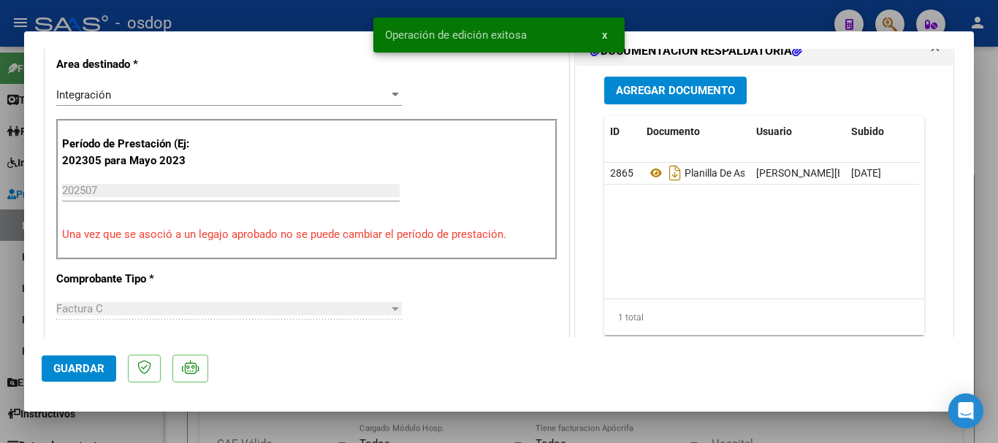
click at [603, 35] on span "x" at bounding box center [604, 34] width 5 height 13
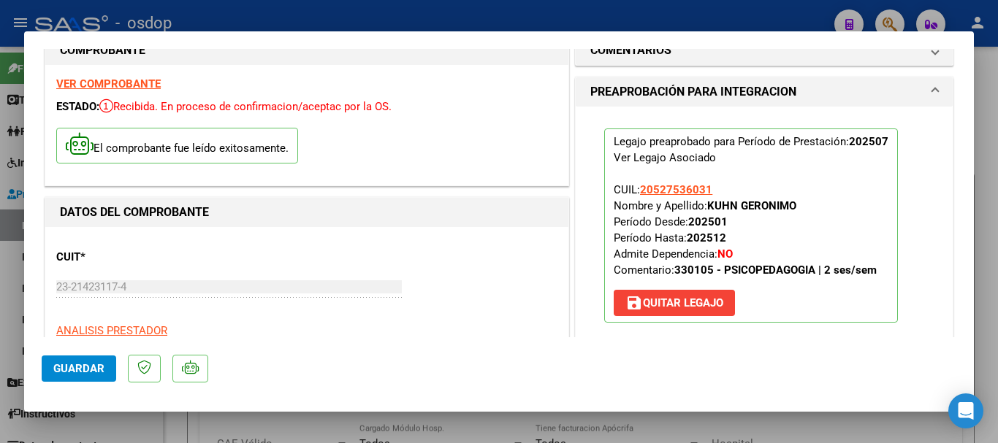
scroll to position [0, 0]
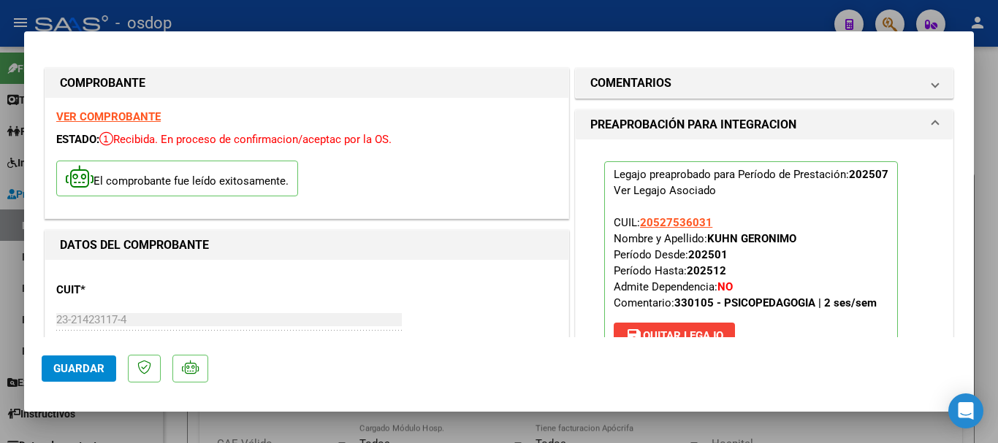
click at [688, 19] on div at bounding box center [499, 221] width 998 height 443
type input "$ 0,00"
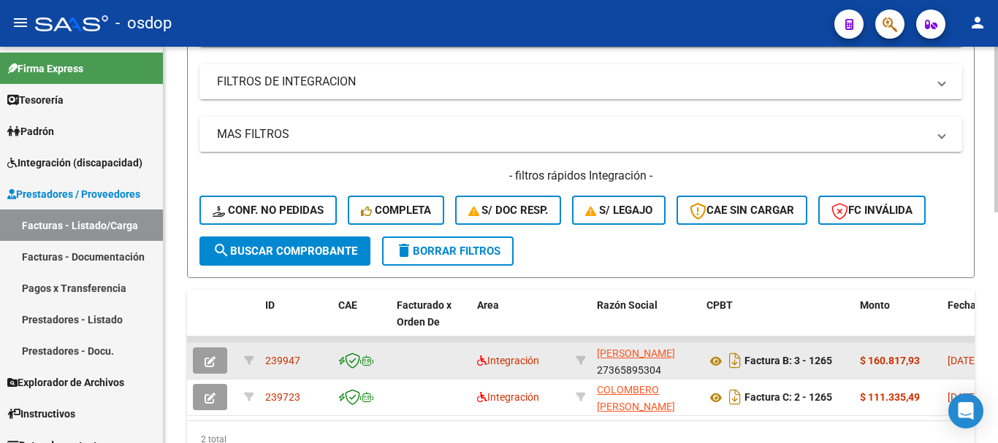
scroll to position [187, 0]
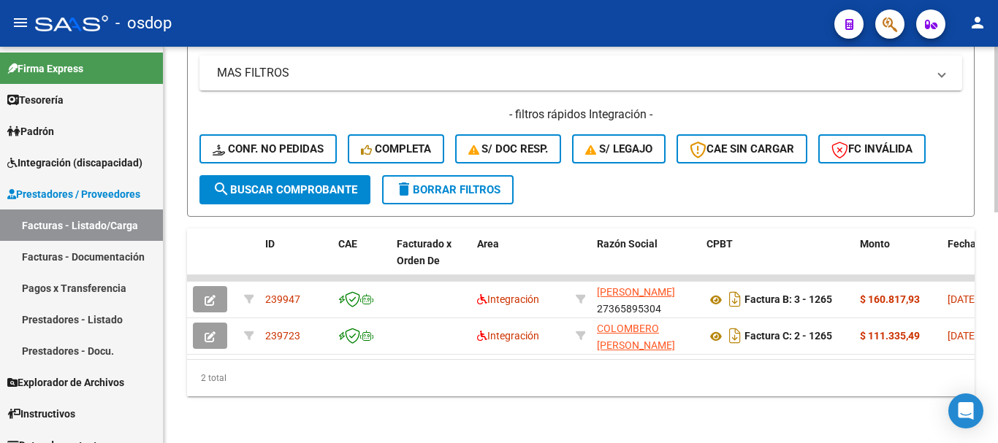
click at [457, 183] on span "delete Borrar Filtros" at bounding box center [447, 189] width 105 height 13
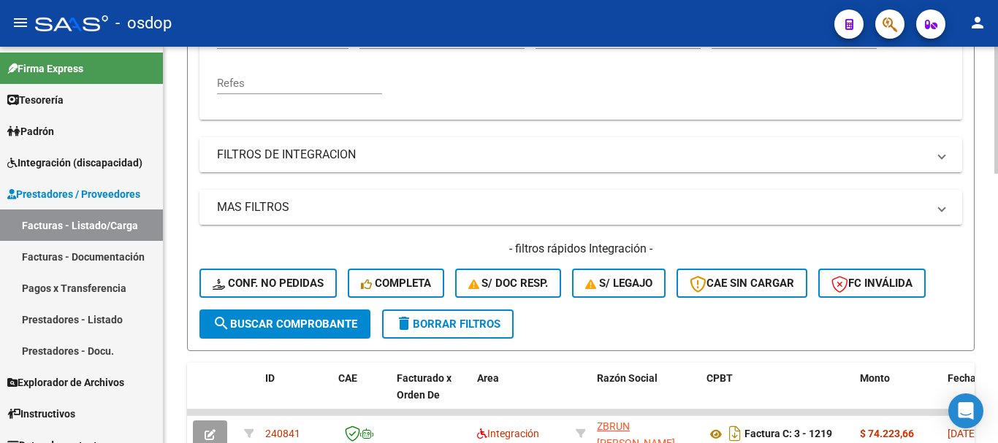
scroll to position [41, 0]
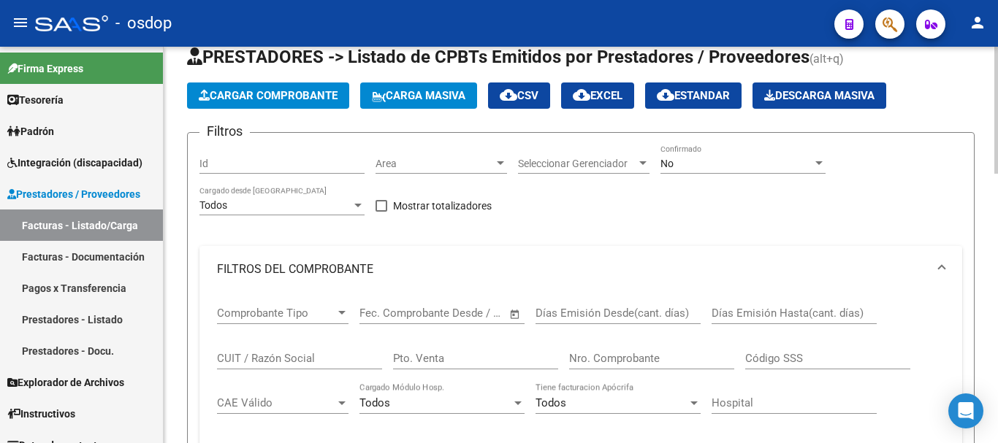
click at [301, 359] on input "CUIT / Razón Social" at bounding box center [299, 358] width 165 height 13
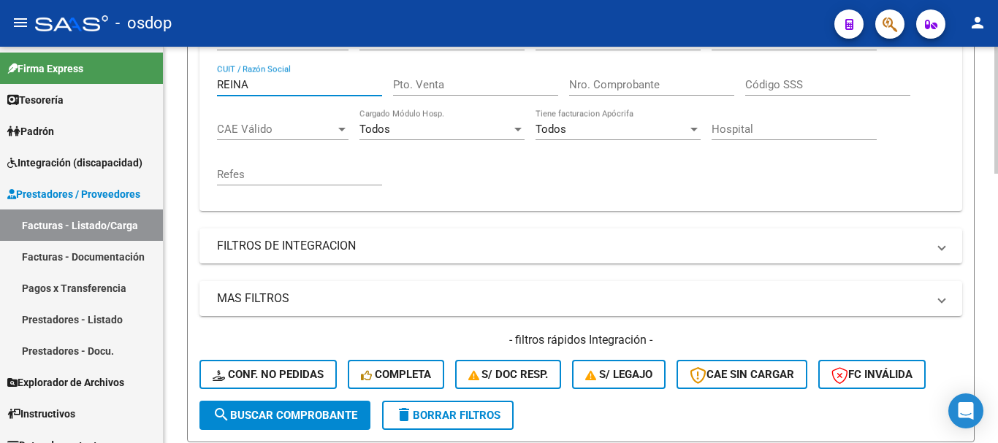
scroll to position [406, 0]
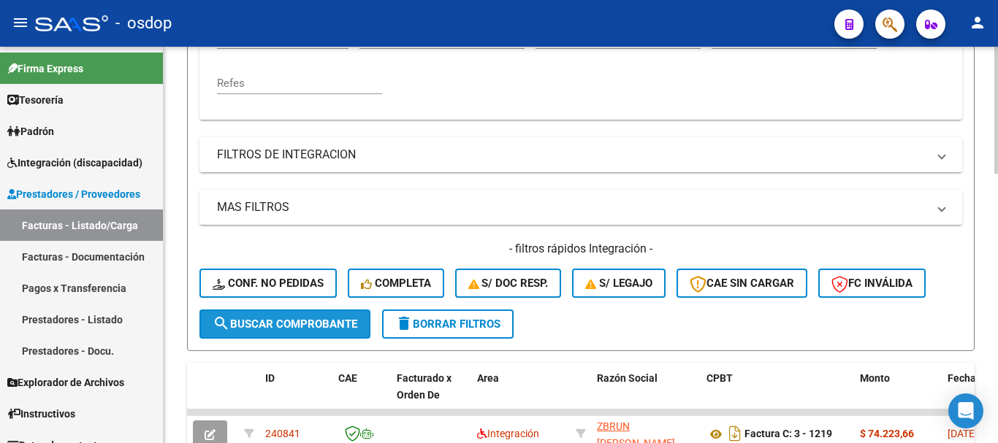
click at [290, 327] on span "search Buscar Comprobante" at bounding box center [285, 324] width 145 height 13
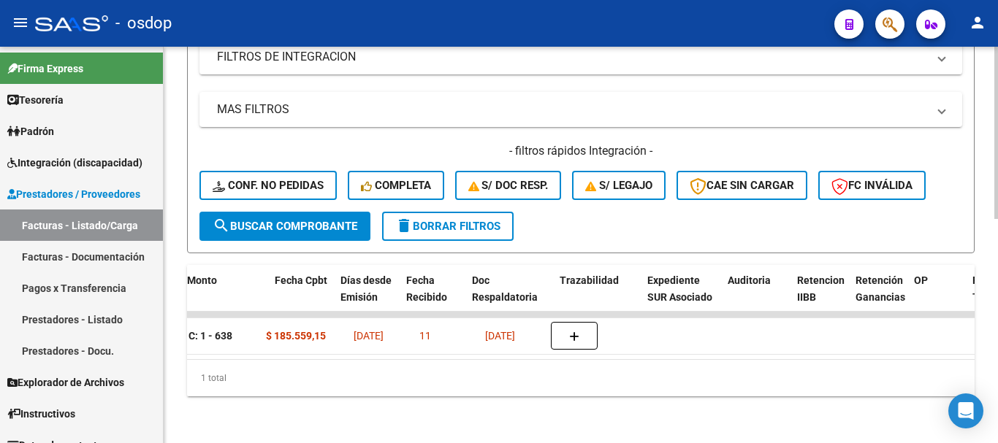
scroll to position [0, 673]
drag, startPoint x: 460, startPoint y: 363, endPoint x: 552, endPoint y: 371, distance: 91.7
click at [552, 371] on div "1 total" at bounding box center [581, 378] width 788 height 37
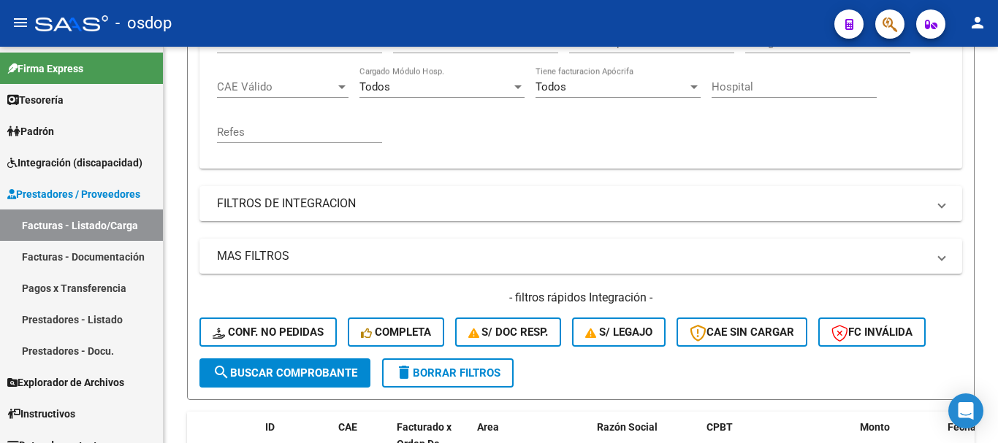
scroll to position [150, 0]
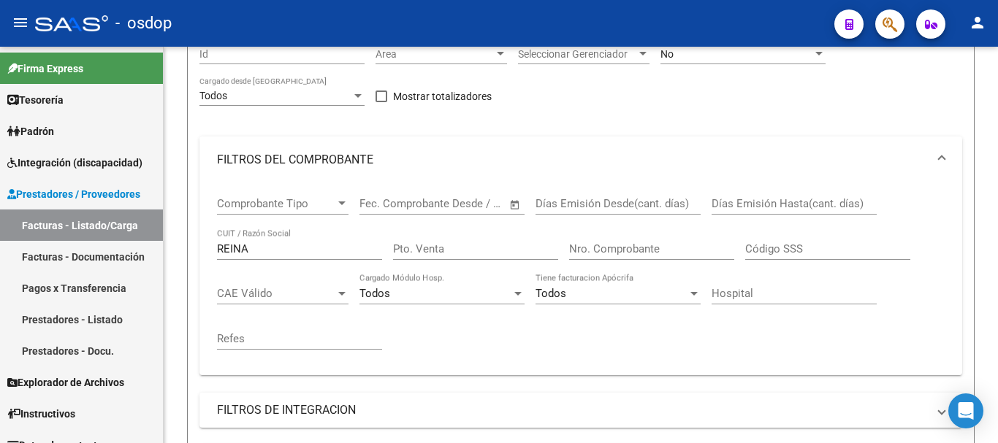
click at [275, 245] on input "REINA" at bounding box center [299, 249] width 165 height 13
type input "R"
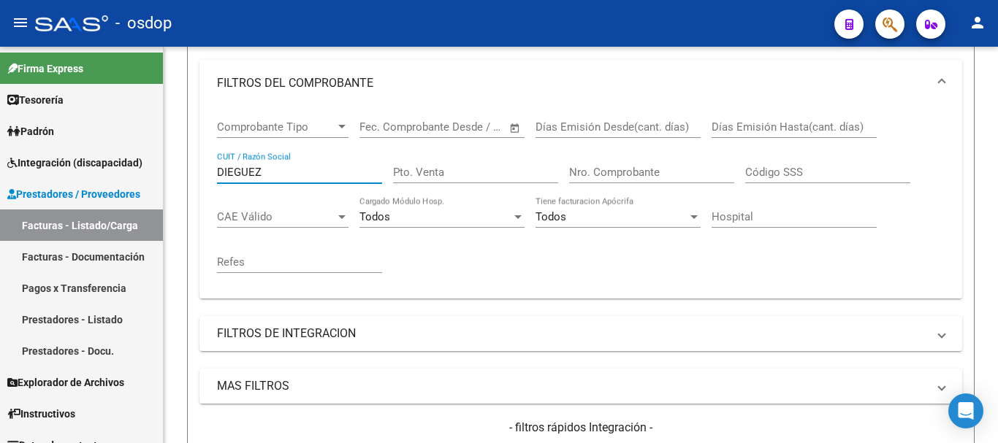
scroll to position [370, 0]
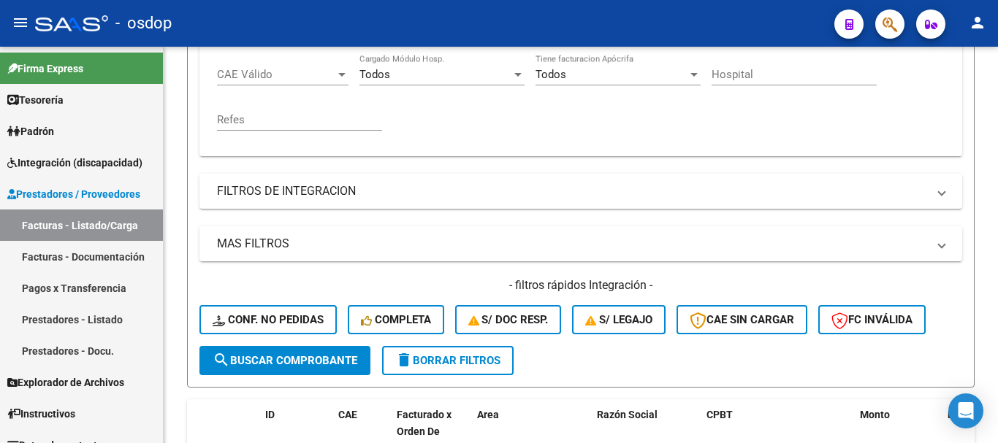
type input "DIEGUEZ"
click at [287, 361] on span "search Buscar Comprobante" at bounding box center [285, 360] width 145 height 13
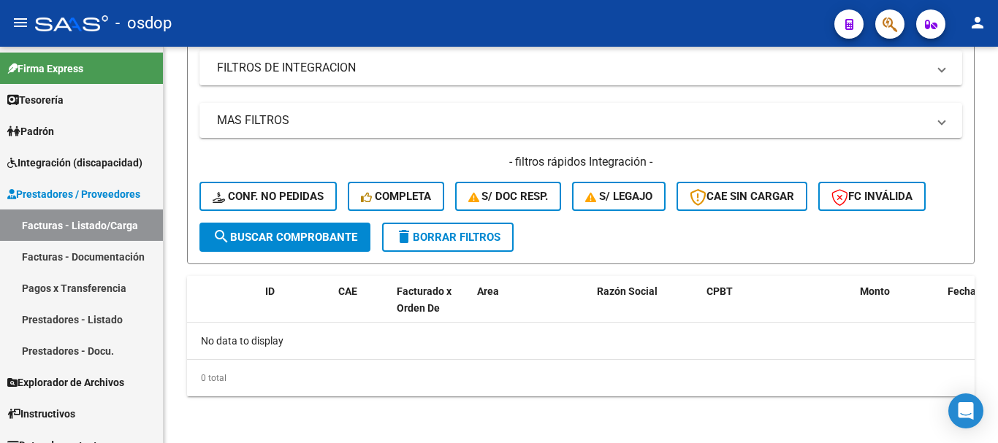
scroll to position [55, 0]
